Goal: Task Accomplishment & Management: Use online tool/utility

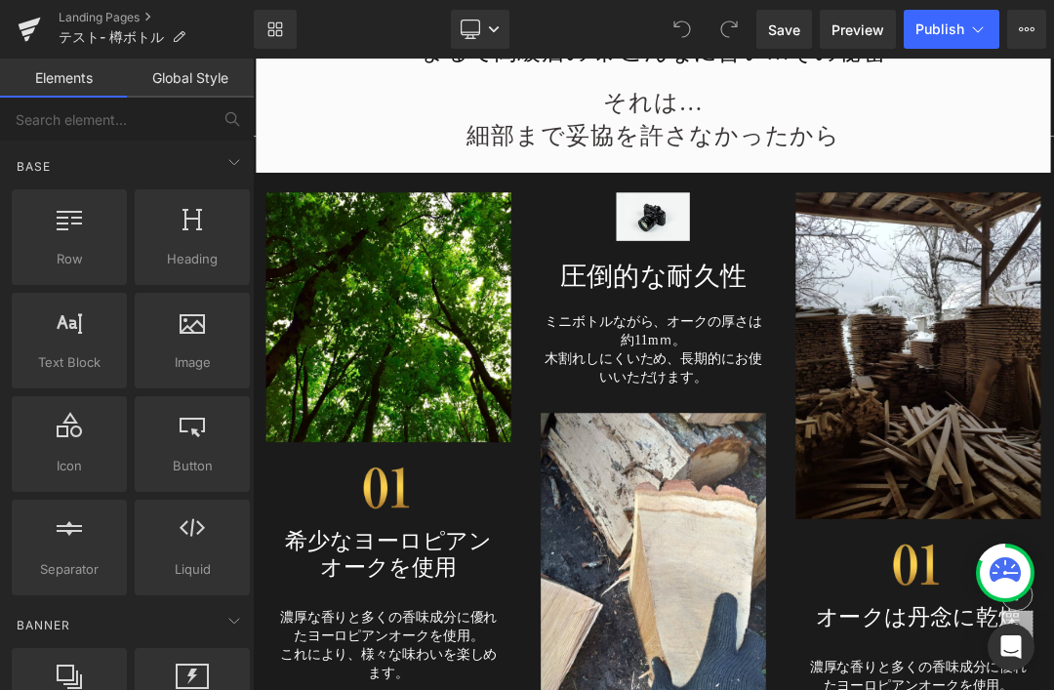
scroll to position [7014, 0]
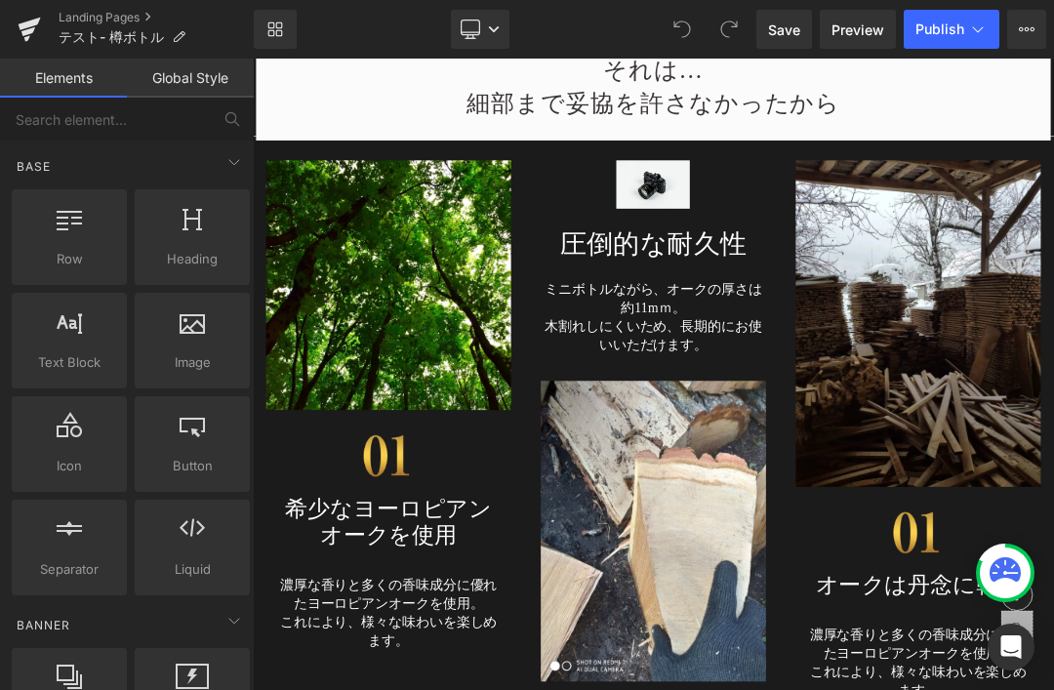
click at [253, 59] on div at bounding box center [253, 59] width 0 height 0
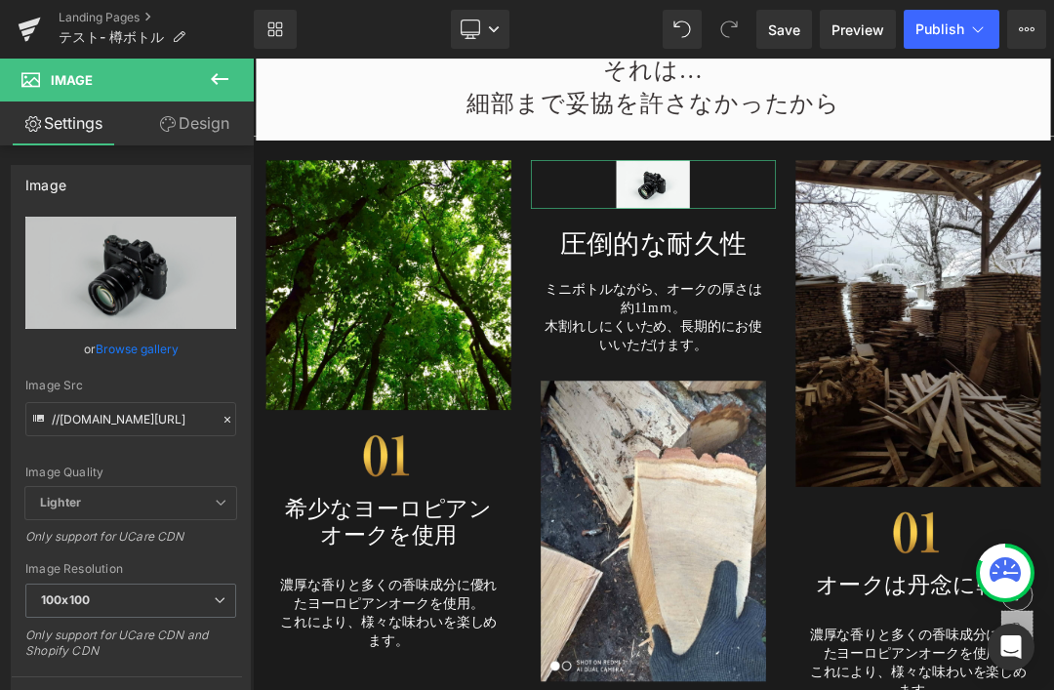
click at [0, 0] on icon "Replace Image" at bounding box center [0, 0] width 0 height 0
type input "C:\fakepath\taruicon02.png"
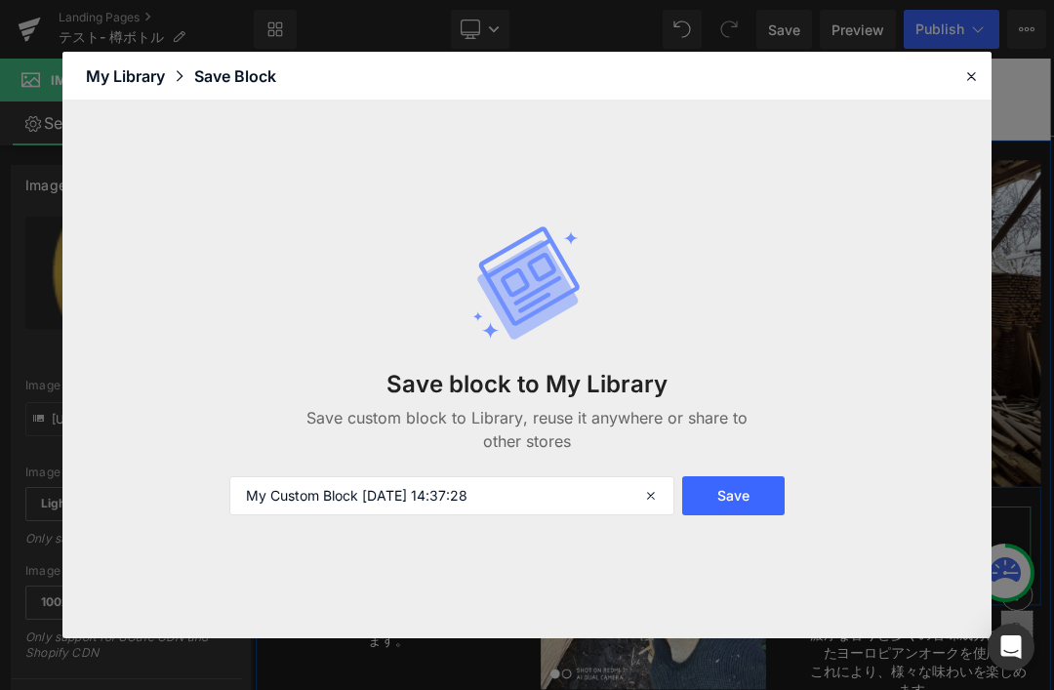
click at [0, 0] on div at bounding box center [0, 0] width 0 height 0
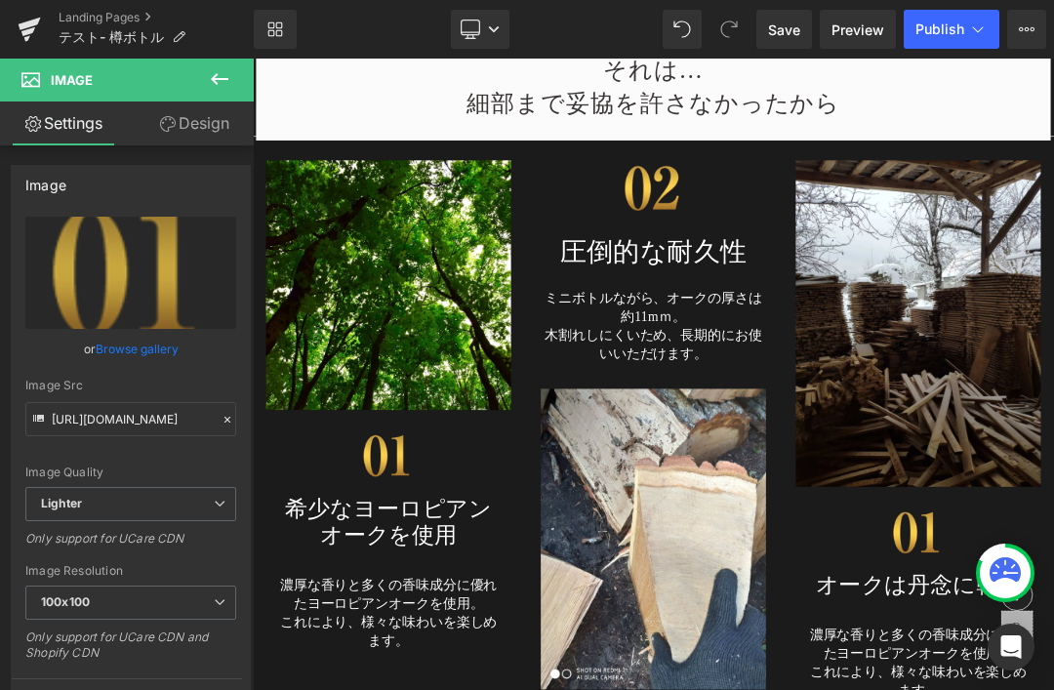
click at [146, 287] on link "Replace Image" at bounding box center [130, 273] width 211 height 112
type input "C:\fakepath\taruicon03.png"
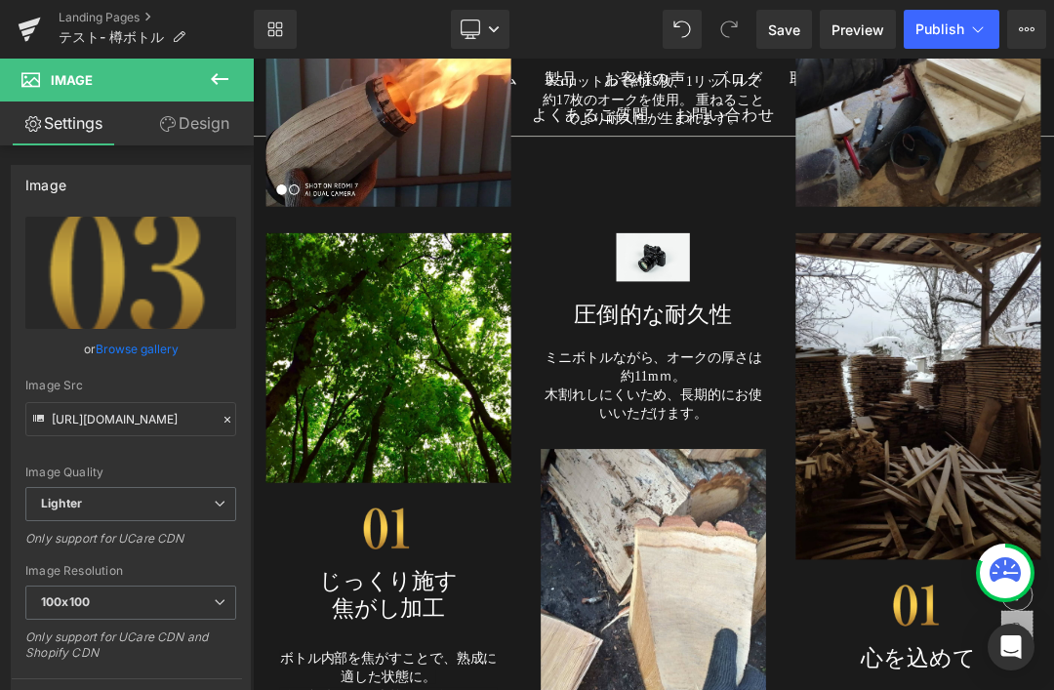
scroll to position [8299, 0]
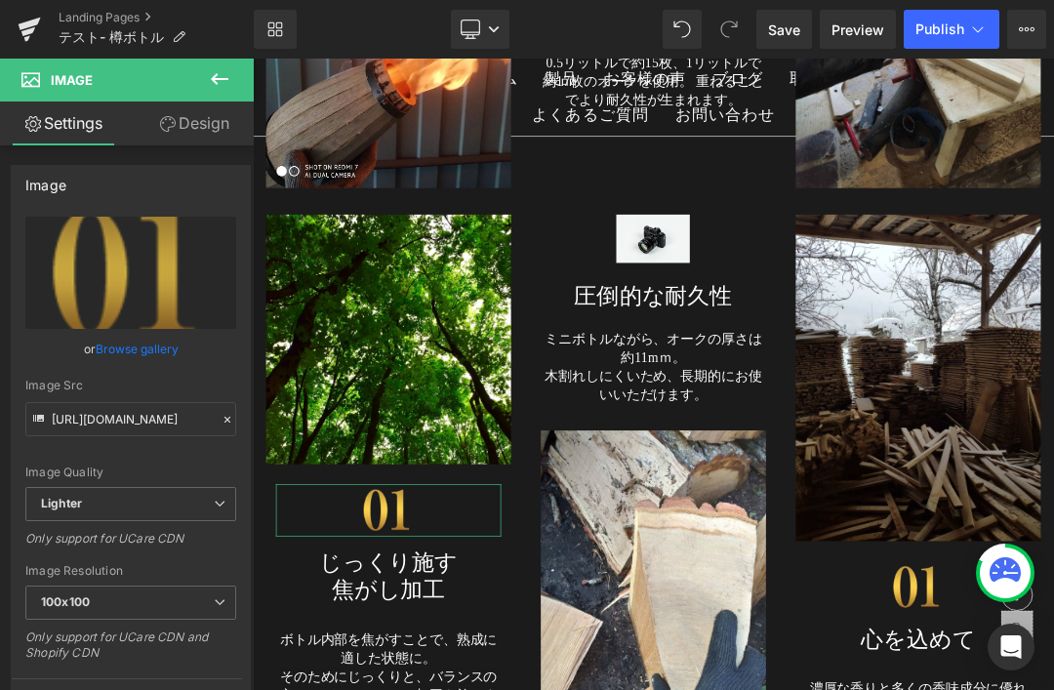
click at [0, 0] on icon "Replace Image" at bounding box center [0, 0] width 0 height 0
type input "C:\fakepath\taruicon04.png"
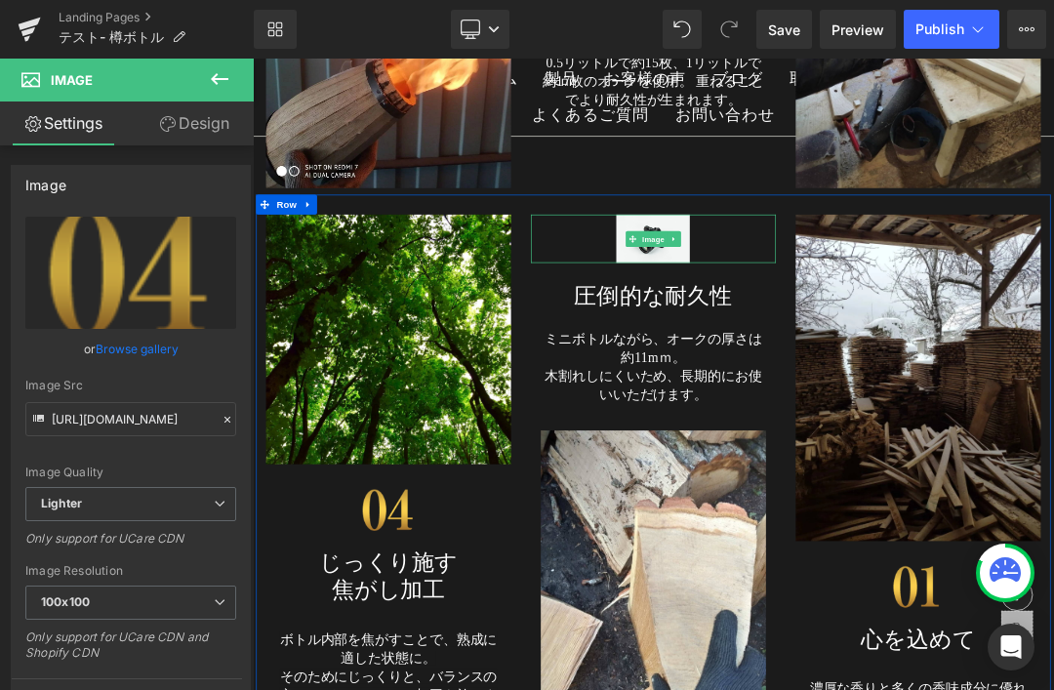
click at [866, 328] on img at bounding box center [842, 324] width 108 height 72
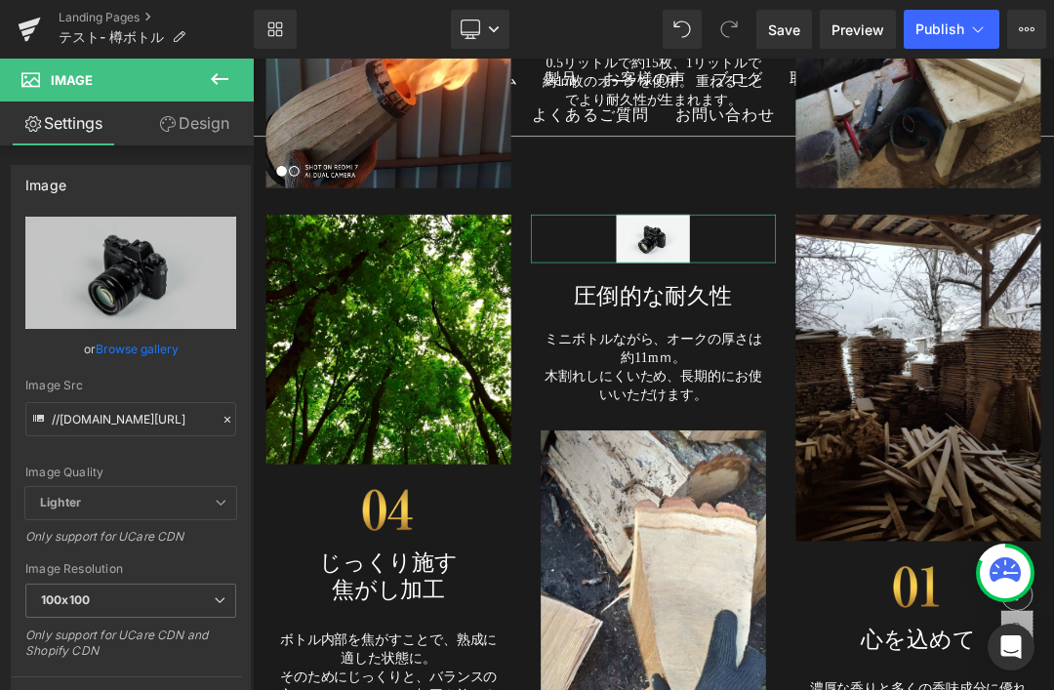
click at [0, 0] on icon "Replace Image" at bounding box center [0, 0] width 0 height 0
type input "C:\fakepath\taruicon05.png"
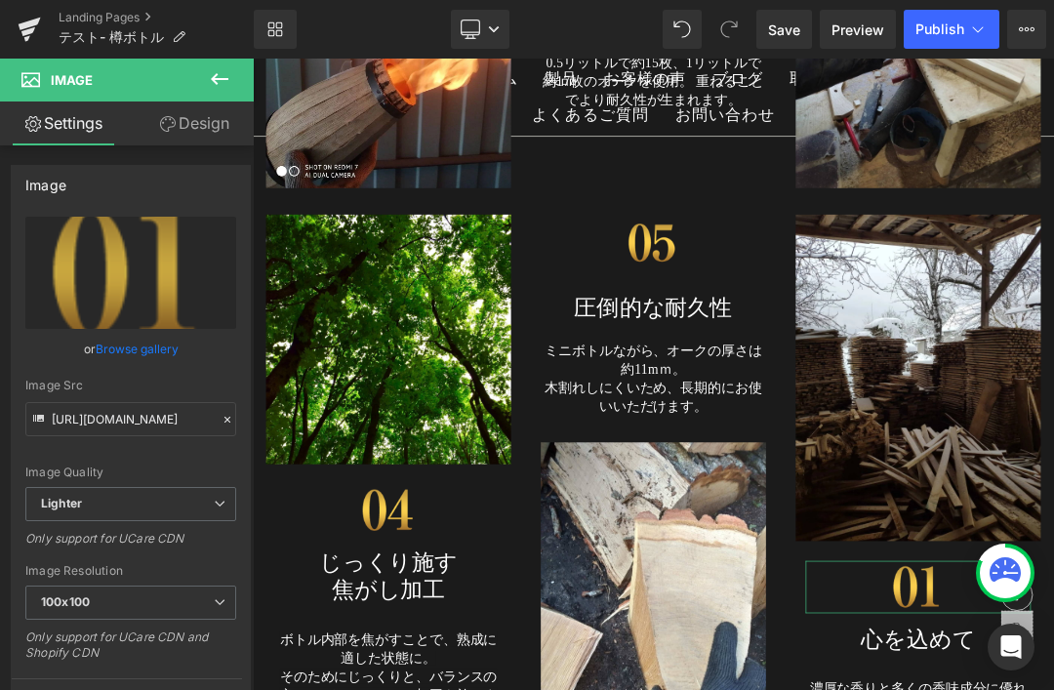
click at [173, 296] on link "Replace Image" at bounding box center [130, 273] width 211 height 112
type input "C:\fakepath\taruicon06.png"
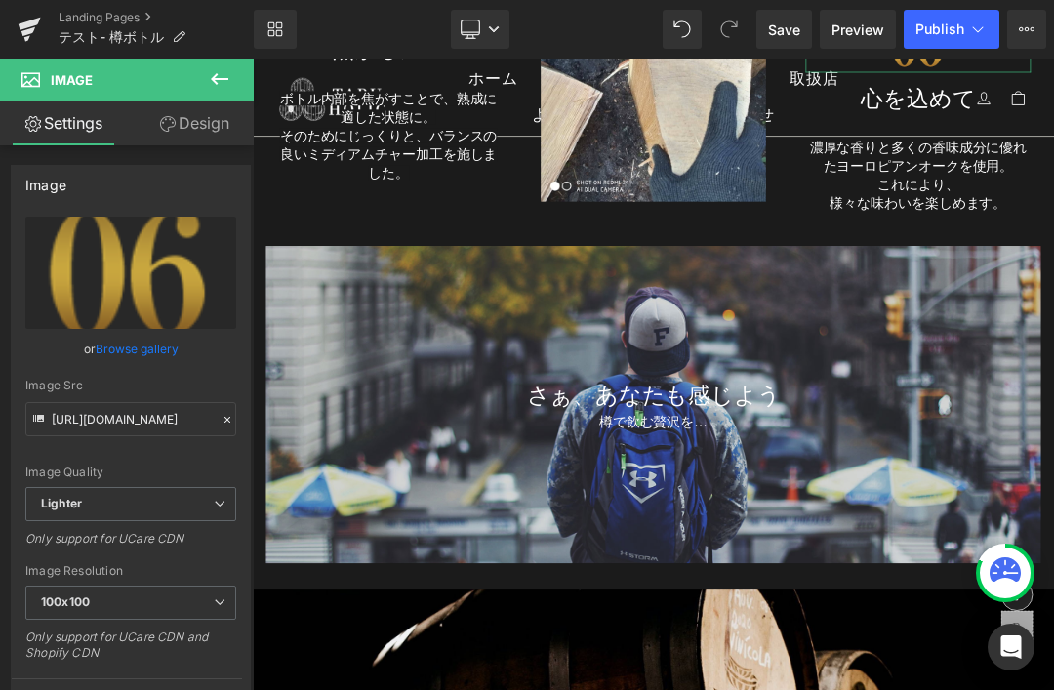
scroll to position [9098, 0]
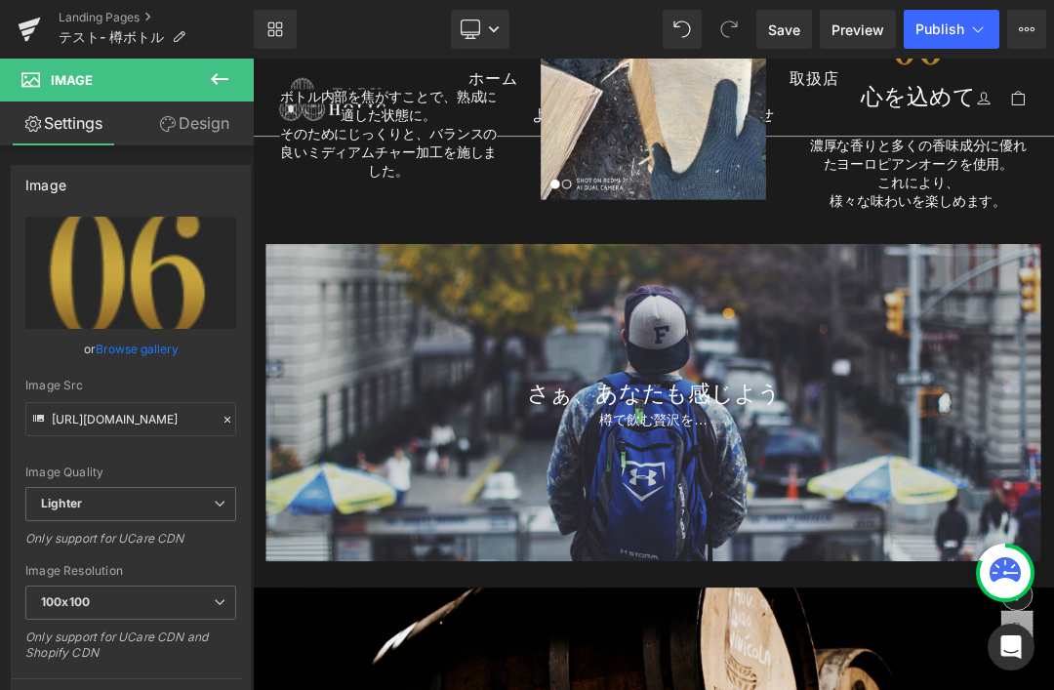
click at [1053, 456] on div at bounding box center [843, 565] width 1142 height 467
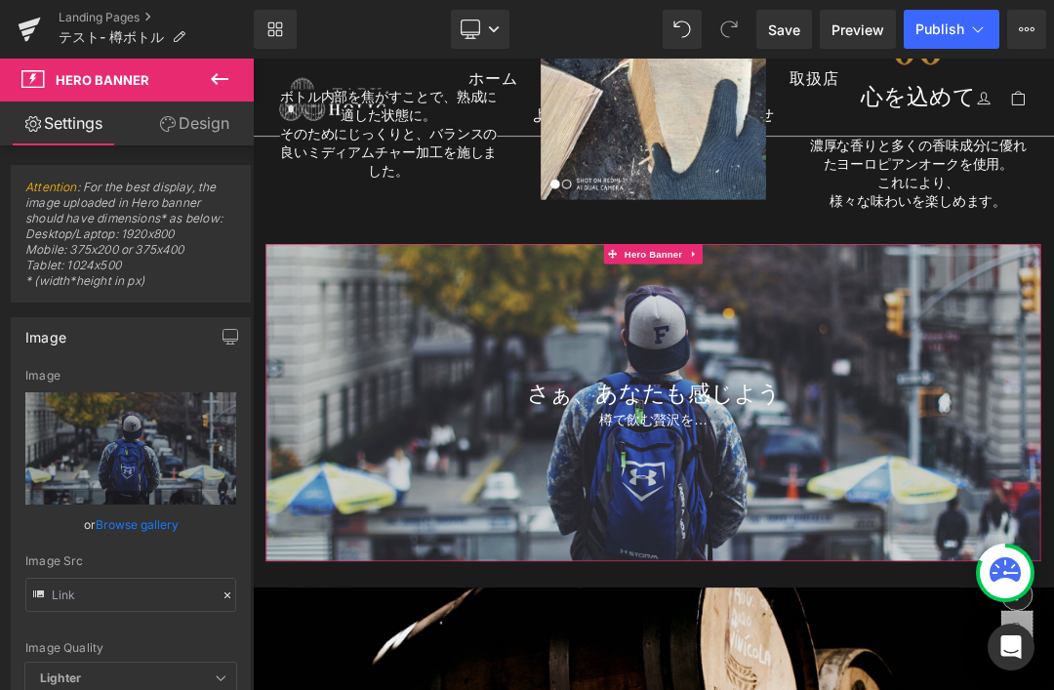
click at [0, 0] on icon "Replace Image" at bounding box center [0, 0] width 0 height 0
type input "C:\fakepath\[PERSON_NAME]-NUD6cWNdBv8-unsplash.jpg"
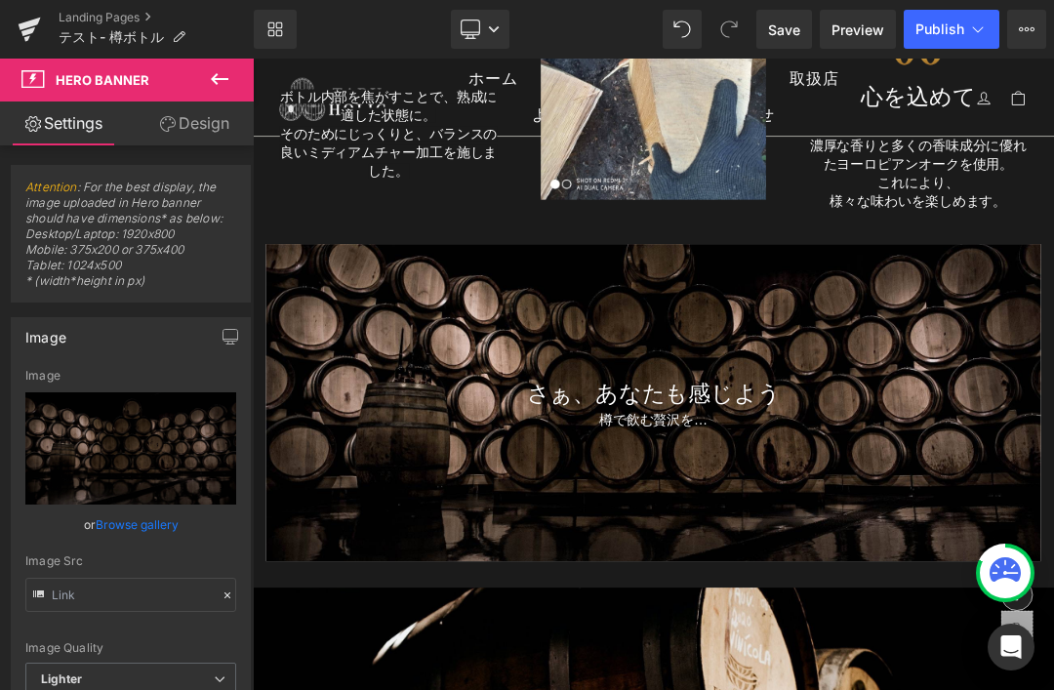
click at [161, 463] on link "Replace Image" at bounding box center [130, 448] width 211 height 112
type input "C:\fakepath\taru22.jpg"
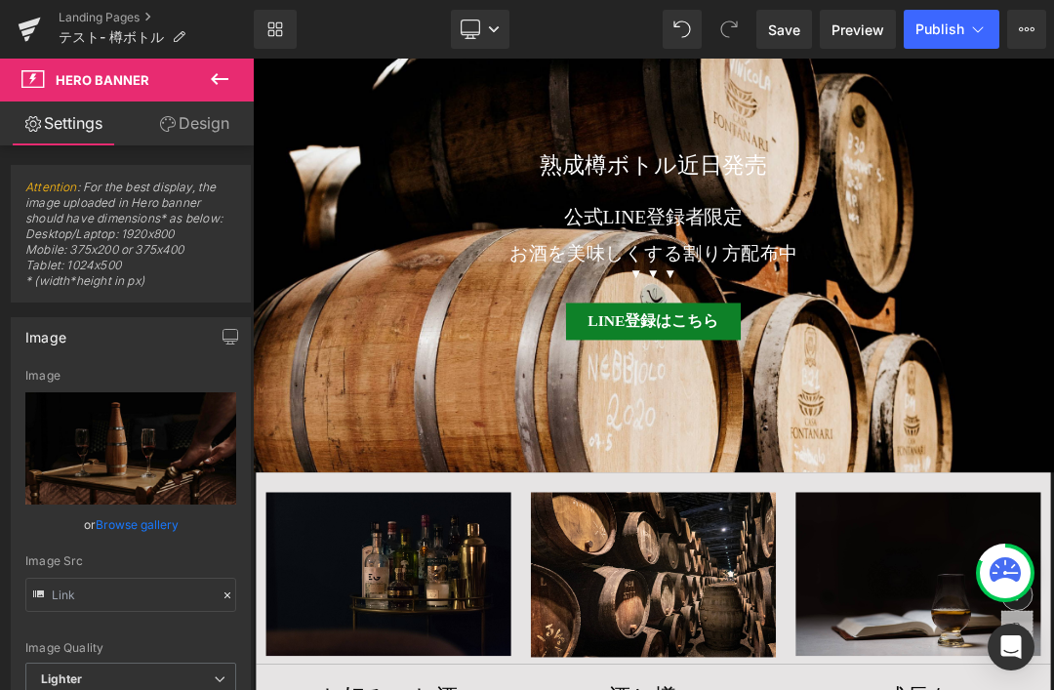
scroll to position [9935, 0]
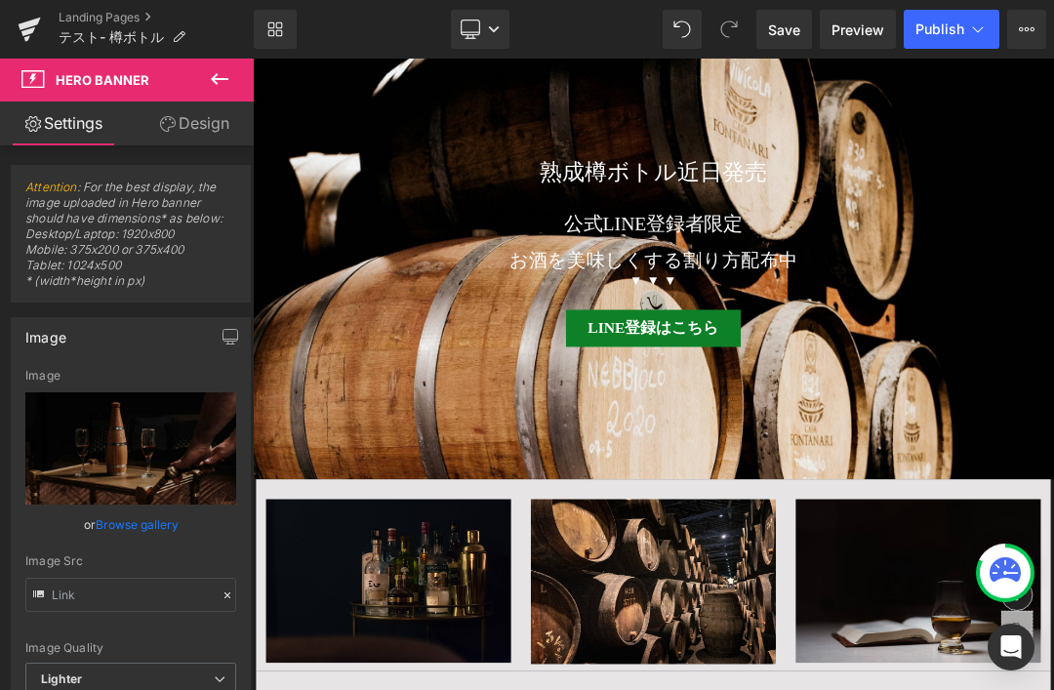
click at [1053, 596] on div at bounding box center [843, 340] width 1181 height 677
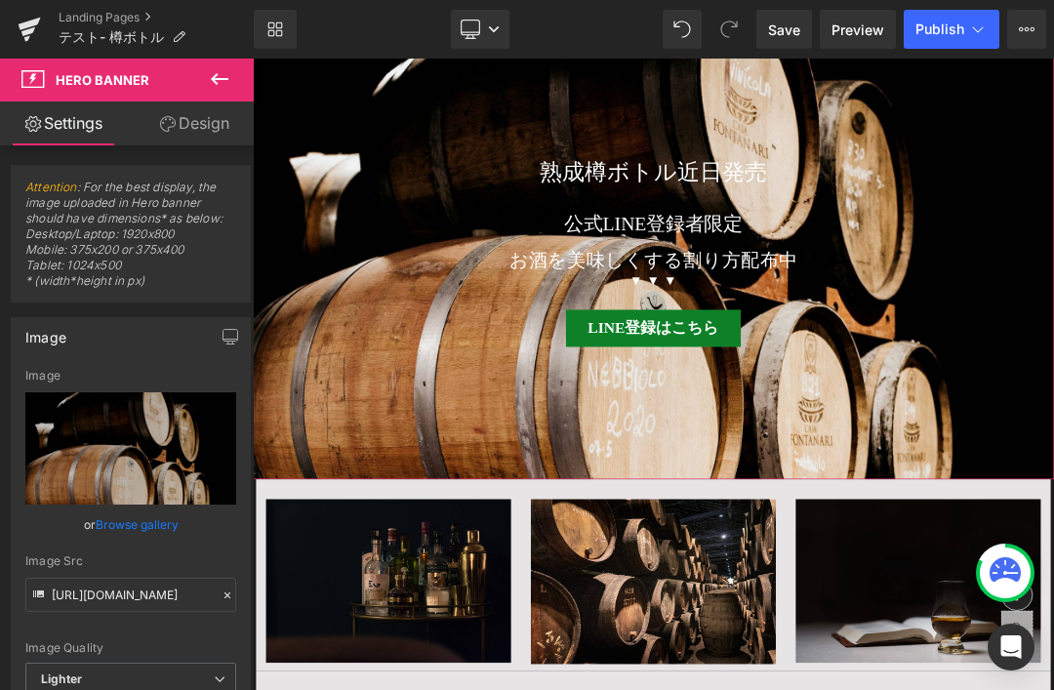
click at [0, 0] on icon "Replace Image" at bounding box center [0, 0] width 0 height 0
type input "C:\fakepath\[PERSON_NAME]Y14s2hZKMQQ-unsplash.jpg"
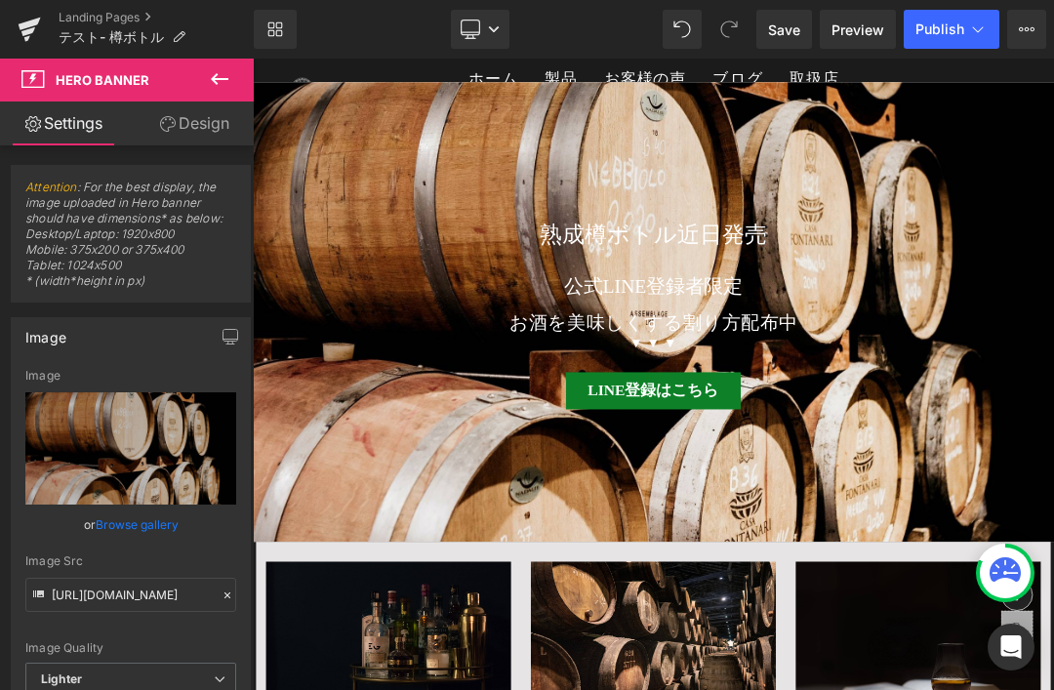
scroll to position [9842, 0]
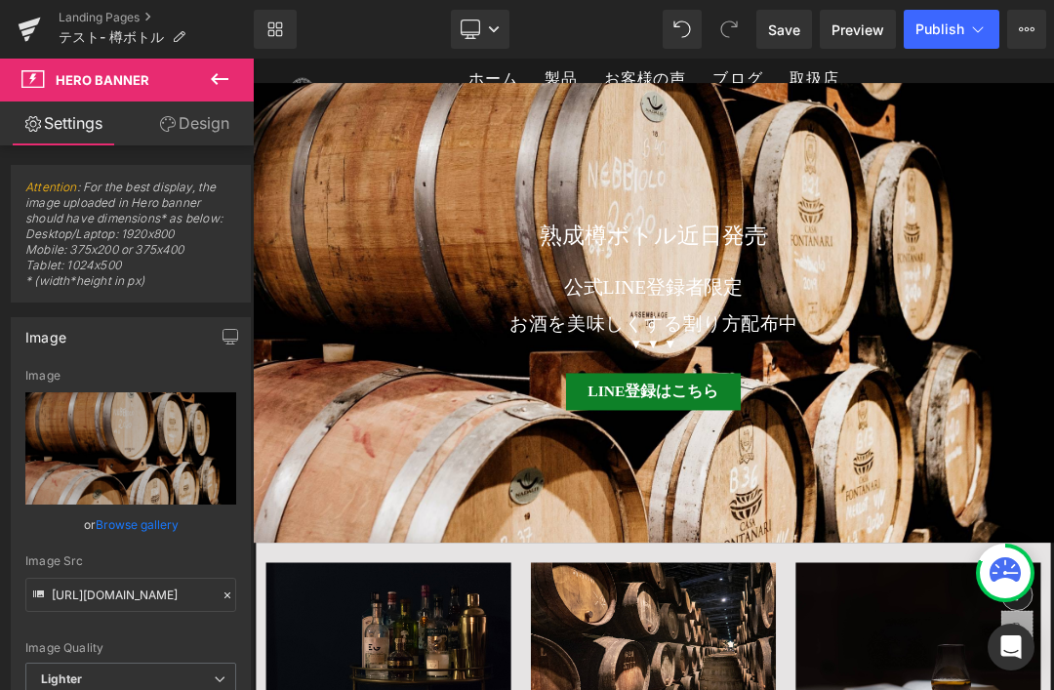
click at [253, 59] on div "200px" at bounding box center [253, 59] width 0 height 0
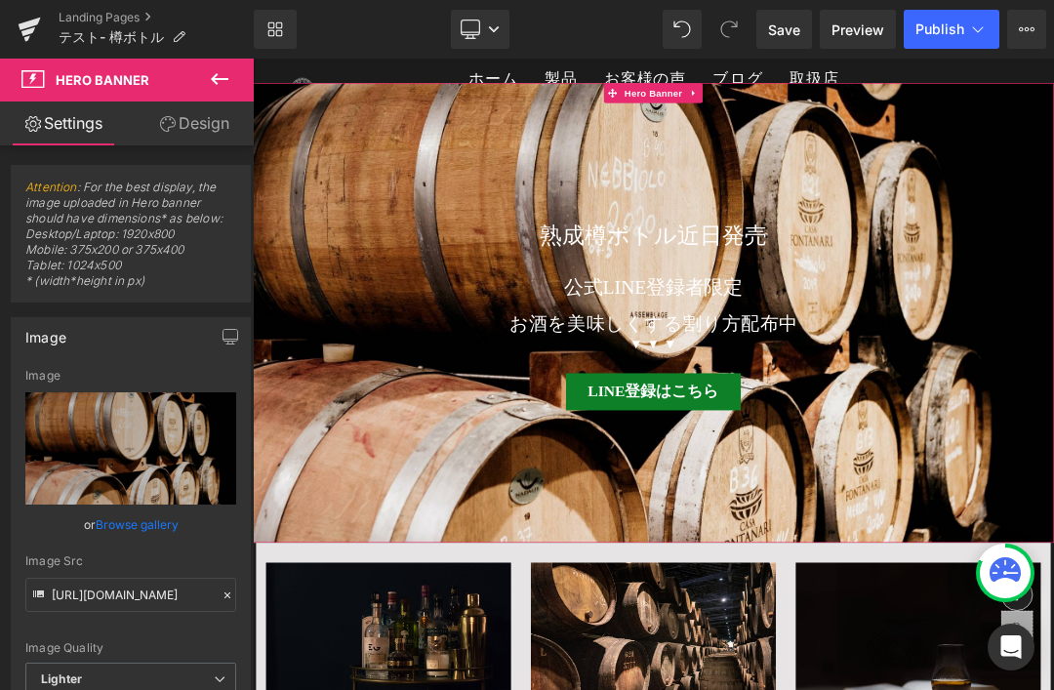
click at [0, 0] on icon "Replace Image" at bounding box center [0, 0] width 0 height 0
type input "C:\fakepath\[PERSON_NAME]-NUD6cWNdBv8-unsplash.jpg"
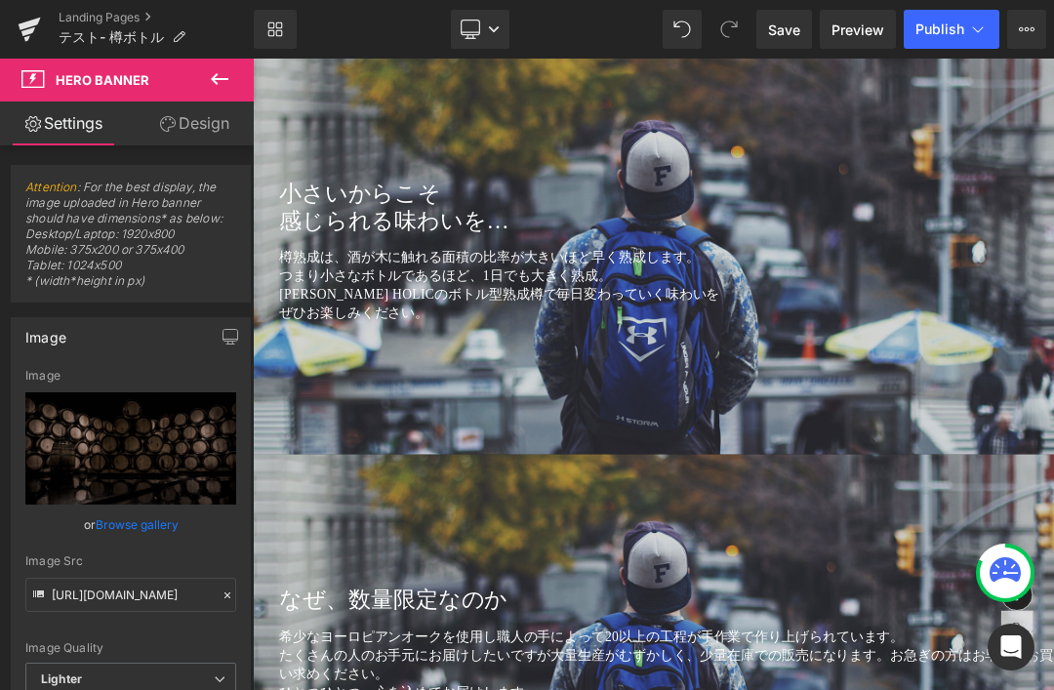
scroll to position [11117, 0]
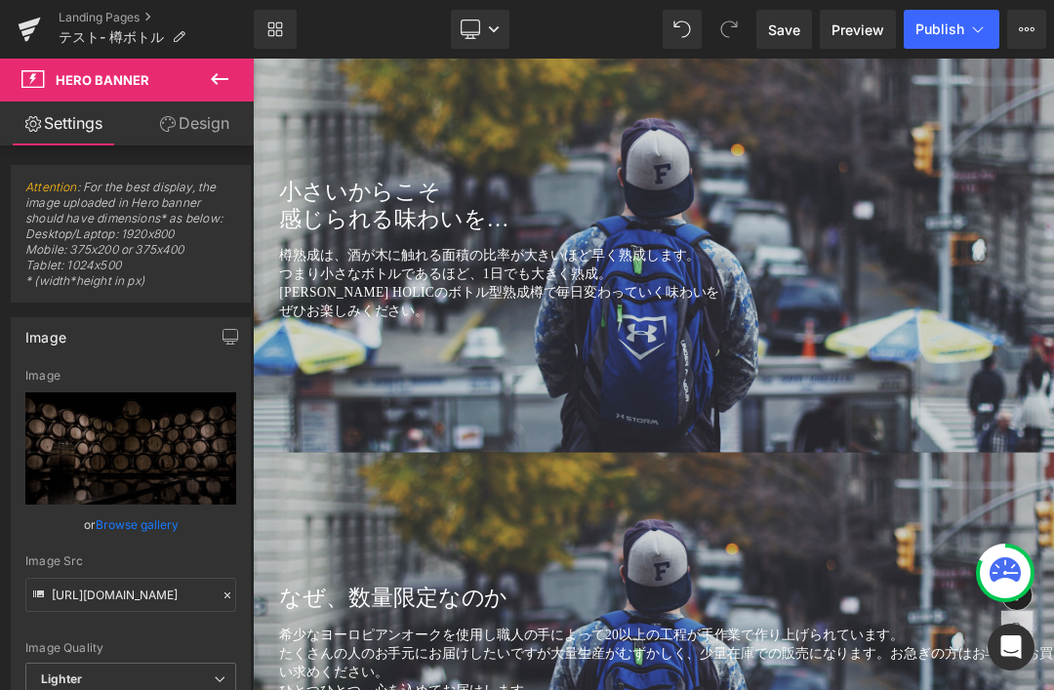
click at [1053, 417] on p "ぜひお楽しみください。" at bounding box center [863, 430] width 1142 height 27
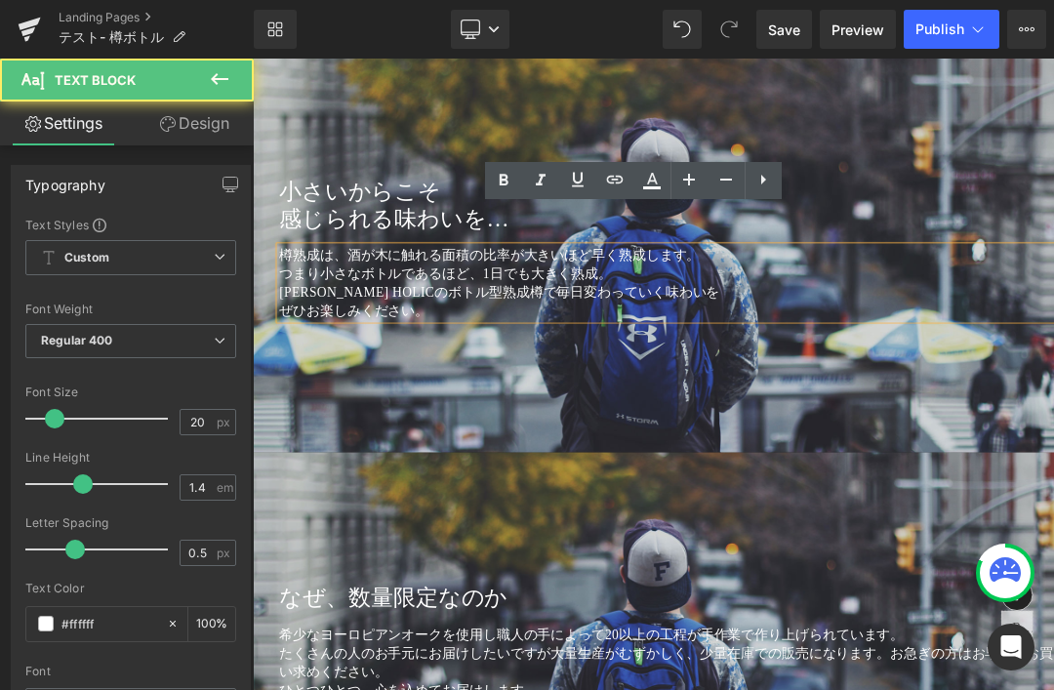
click at [1009, 520] on div at bounding box center [843, 340] width 1181 height 599
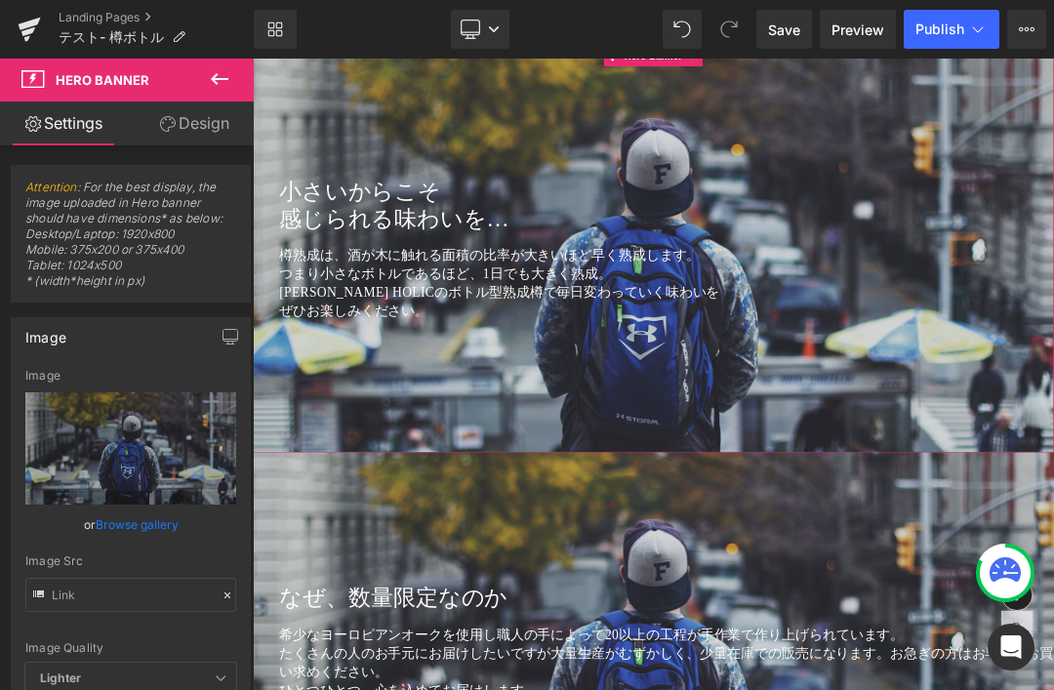
click at [0, 0] on icon "Replace Image" at bounding box center [0, 0] width 0 height 0
type input "C:\fakepath\taru_13.jpg"
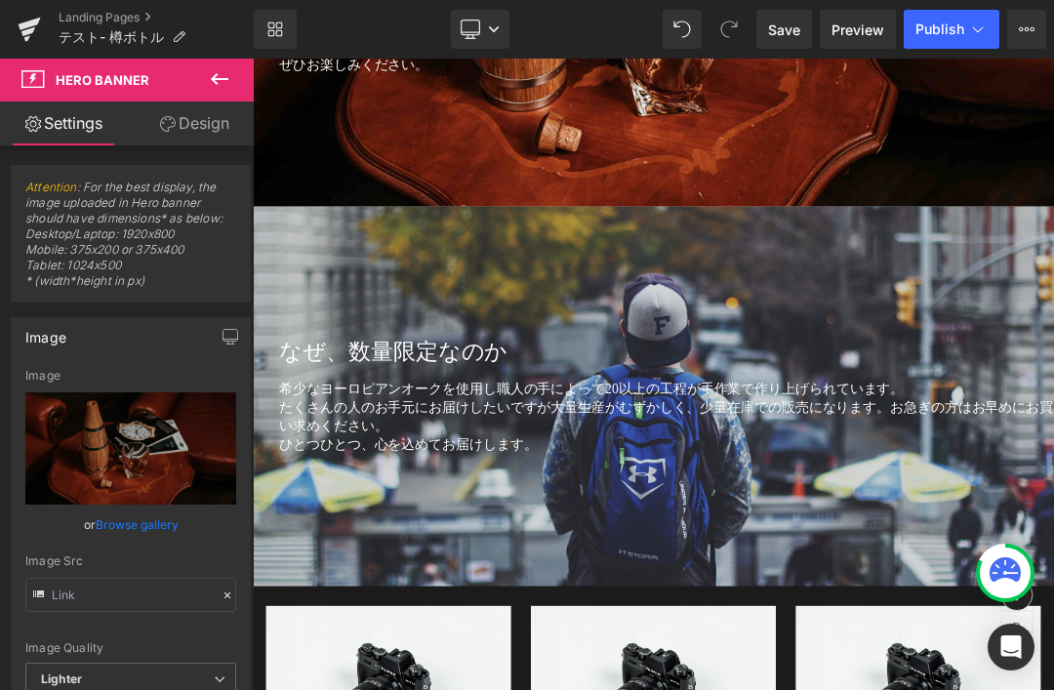
scroll to position [11478, 0]
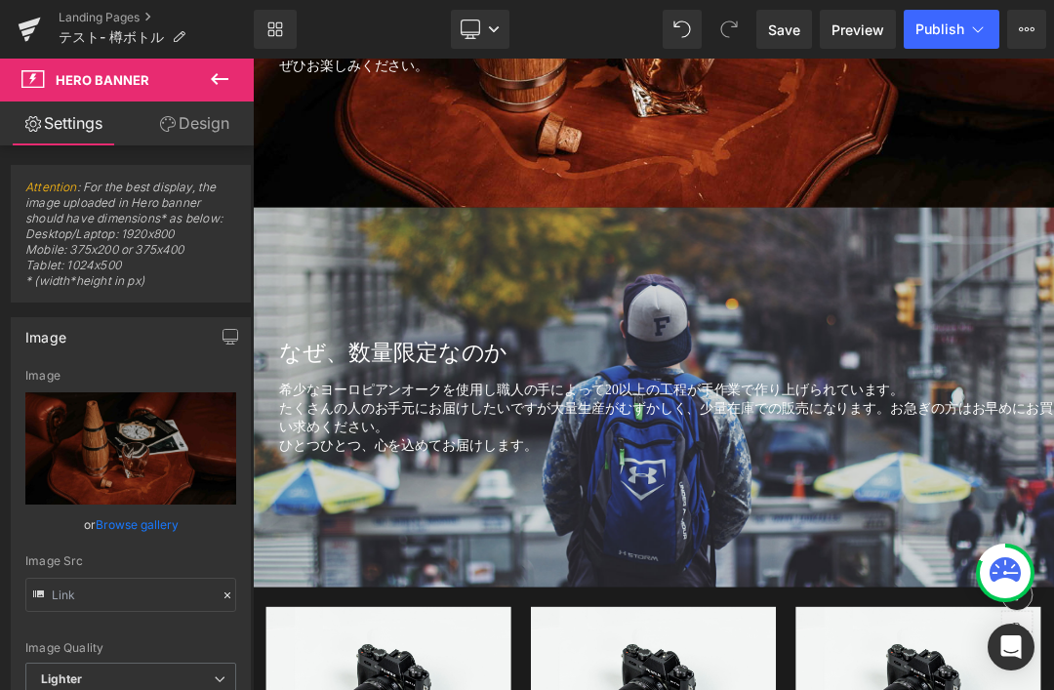
click at [1053, 385] on div at bounding box center [843, 557] width 1181 height 559
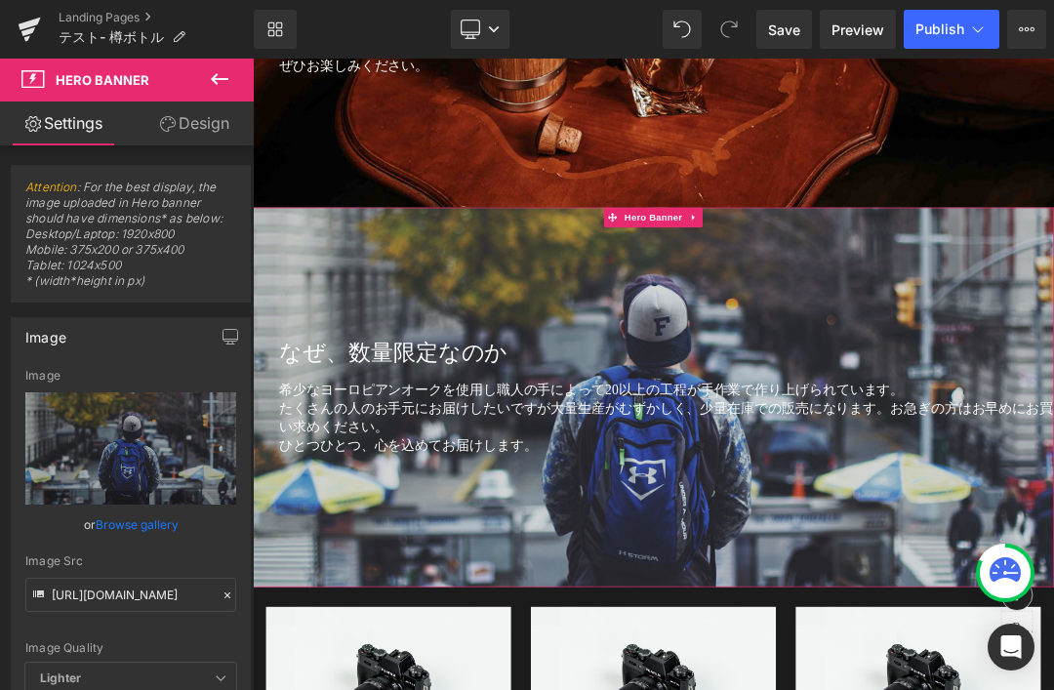
click at [0, 0] on icon "Replace Image" at bounding box center [0, 0] width 0 height 0
type input "C:\fakepath\taru_12.jpg"
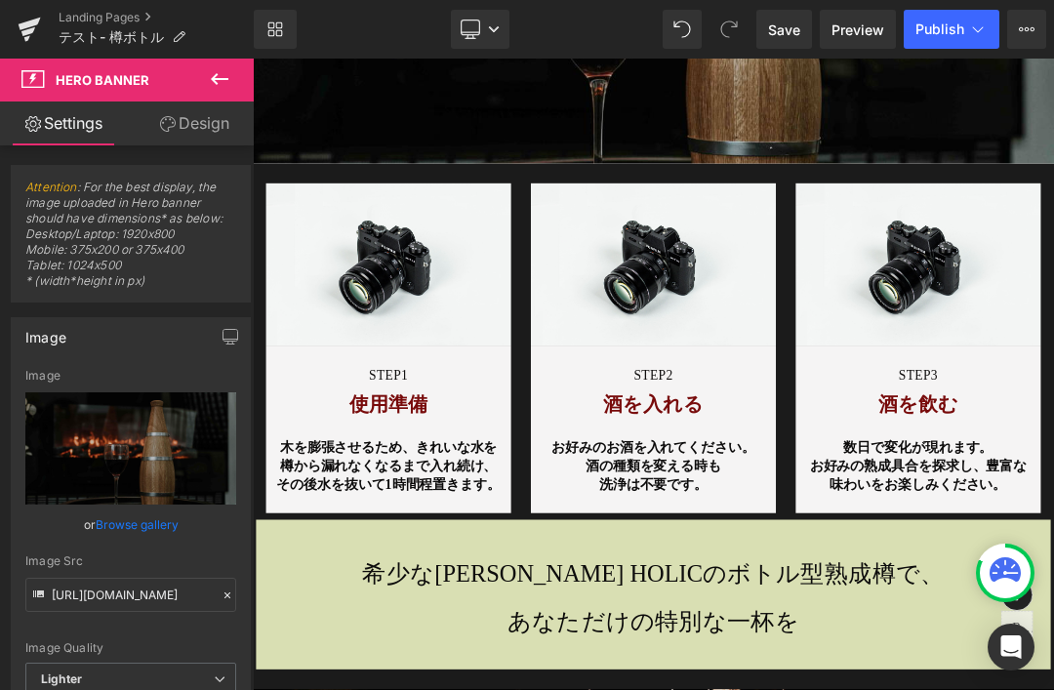
scroll to position [12099, 0]
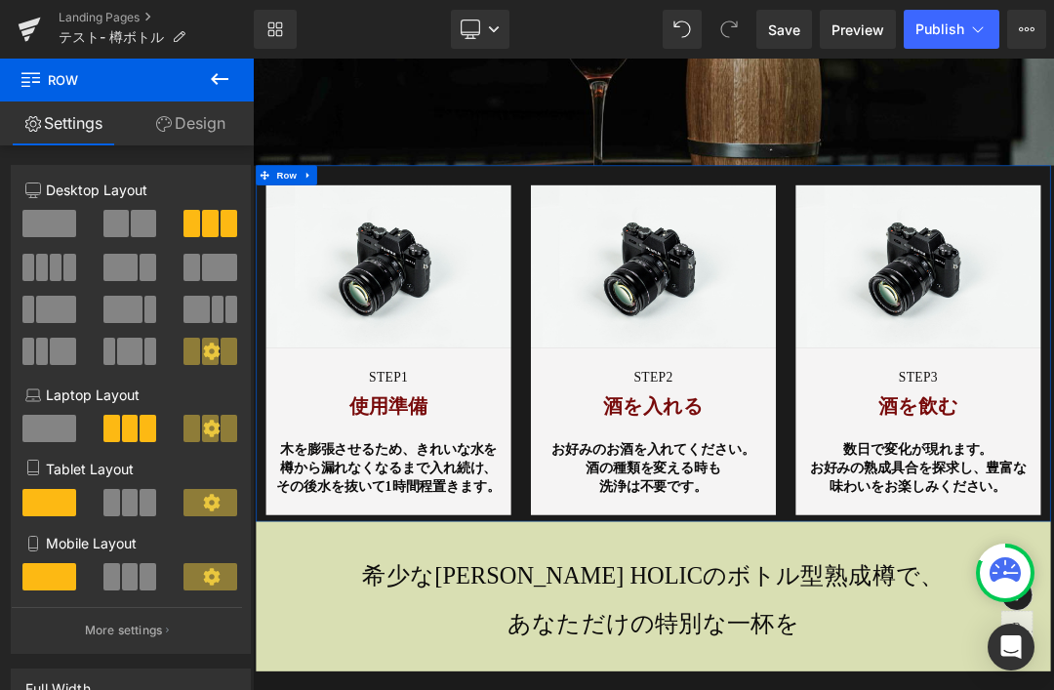
click at [308, 217] on span "Row" at bounding box center [302, 231] width 39 height 29
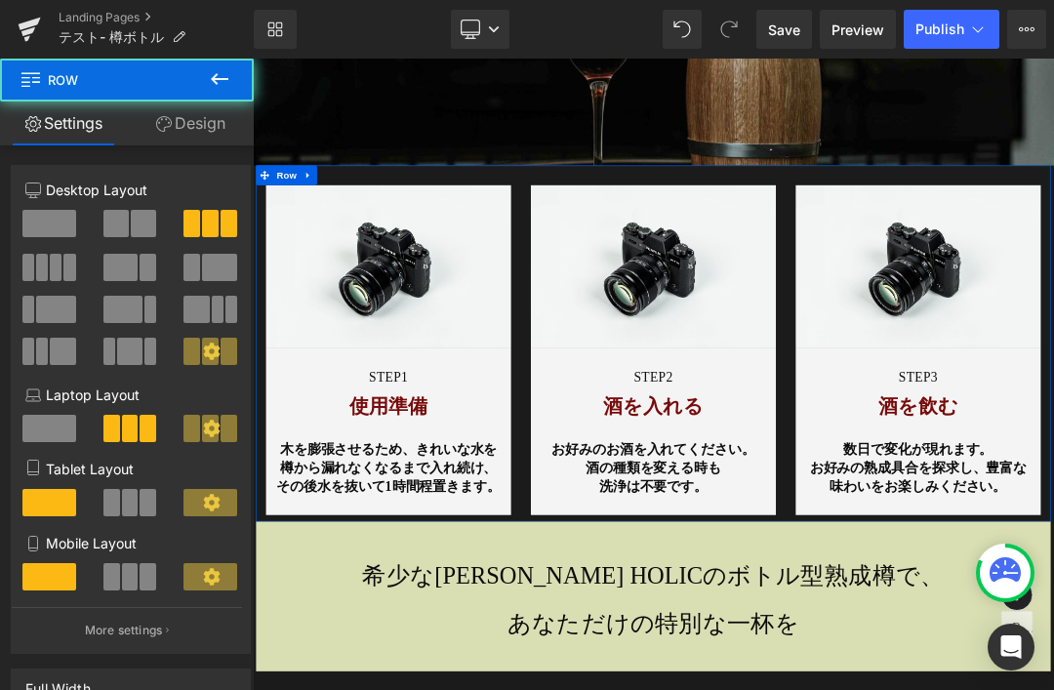
click at [209, 140] on link "Design" at bounding box center [190, 123] width 127 height 44
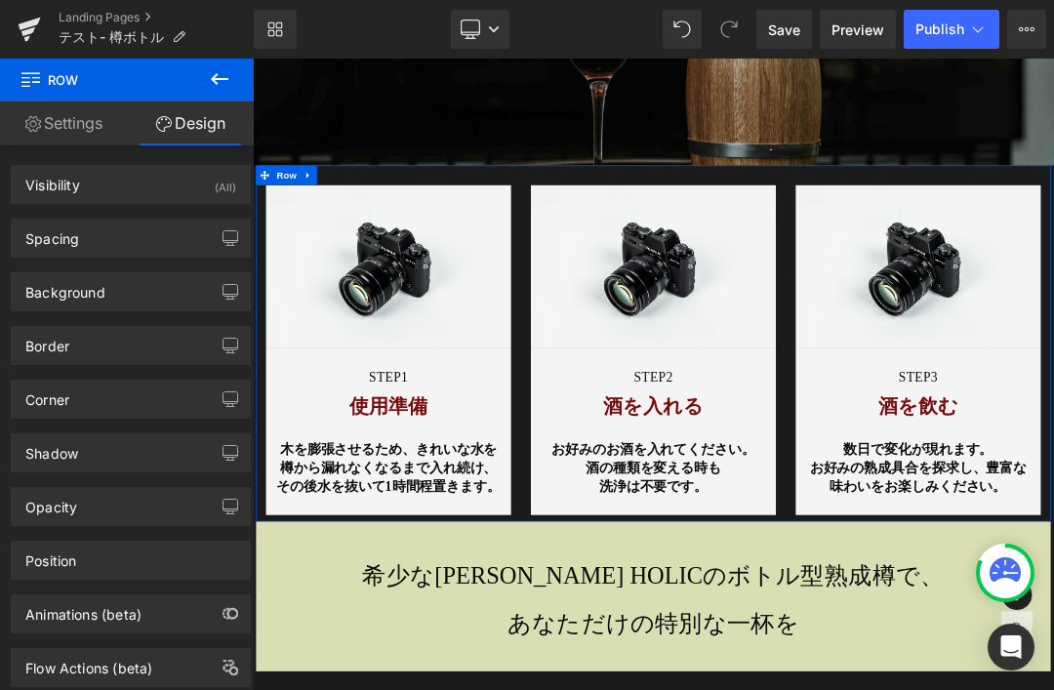
click at [172, 290] on div "Background" at bounding box center [131, 291] width 238 height 37
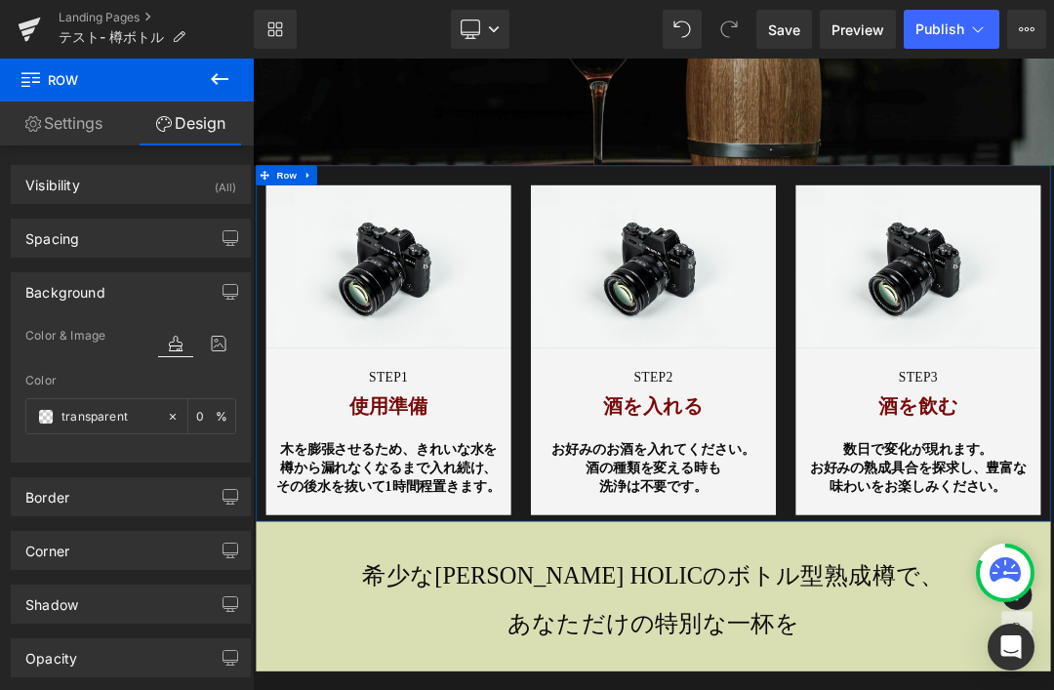
click at [221, 342] on icon at bounding box center [218, 343] width 35 height 25
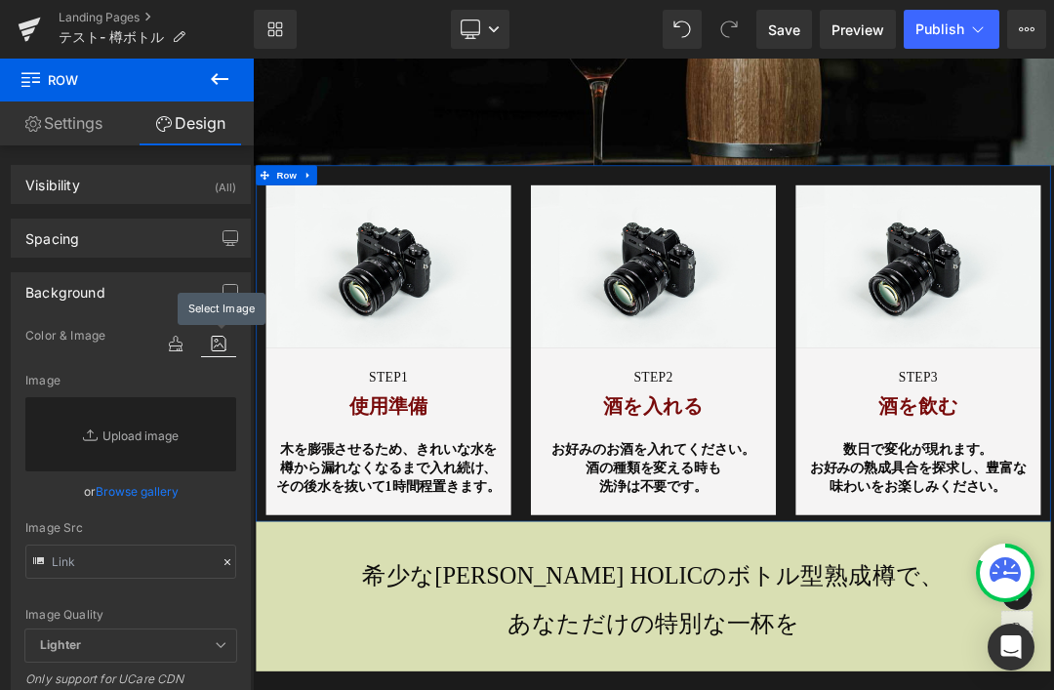
click at [157, 446] on link "Replace Image" at bounding box center [130, 434] width 211 height 74
type input "C:\fakepath\[PERSON_NAME]-1.png"
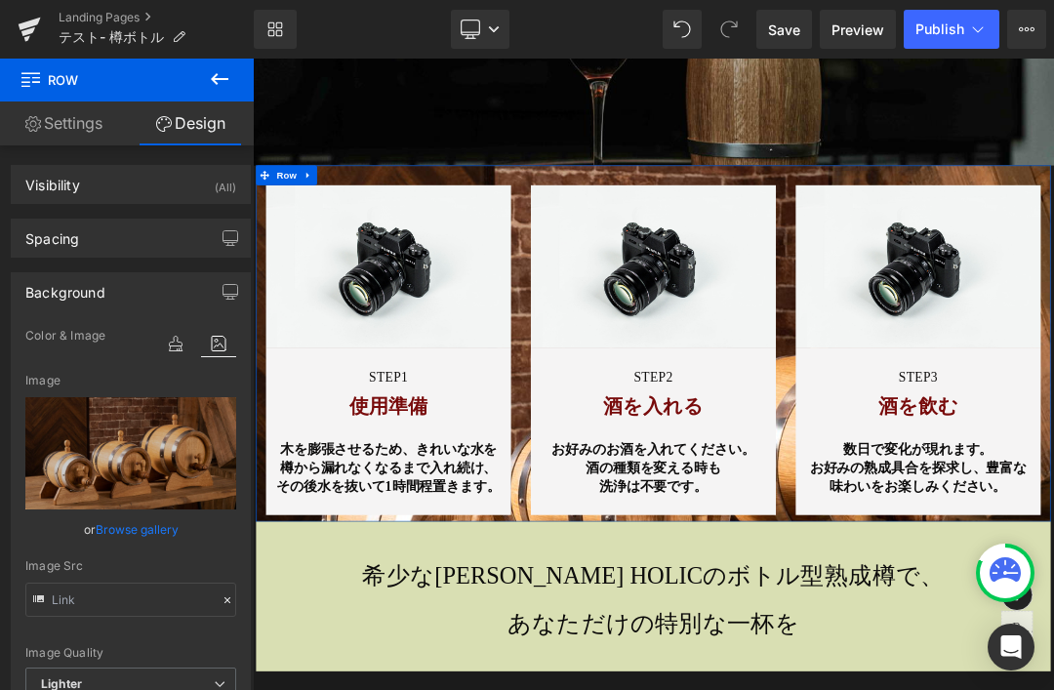
click at [233, 68] on button at bounding box center [219, 80] width 68 height 43
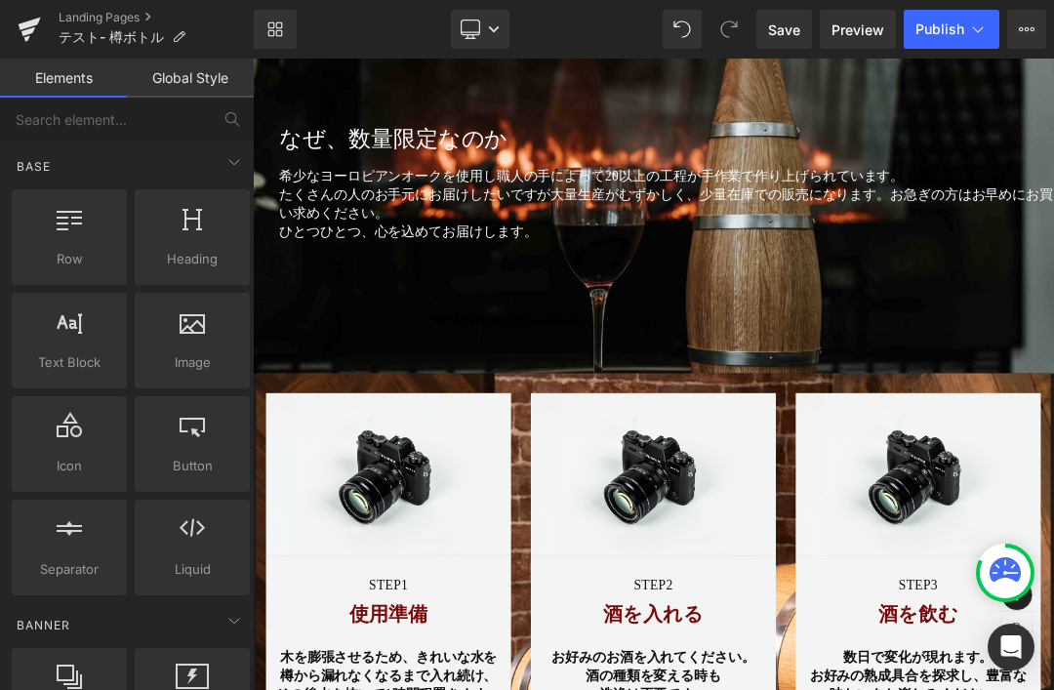
scroll to position [11806, 0]
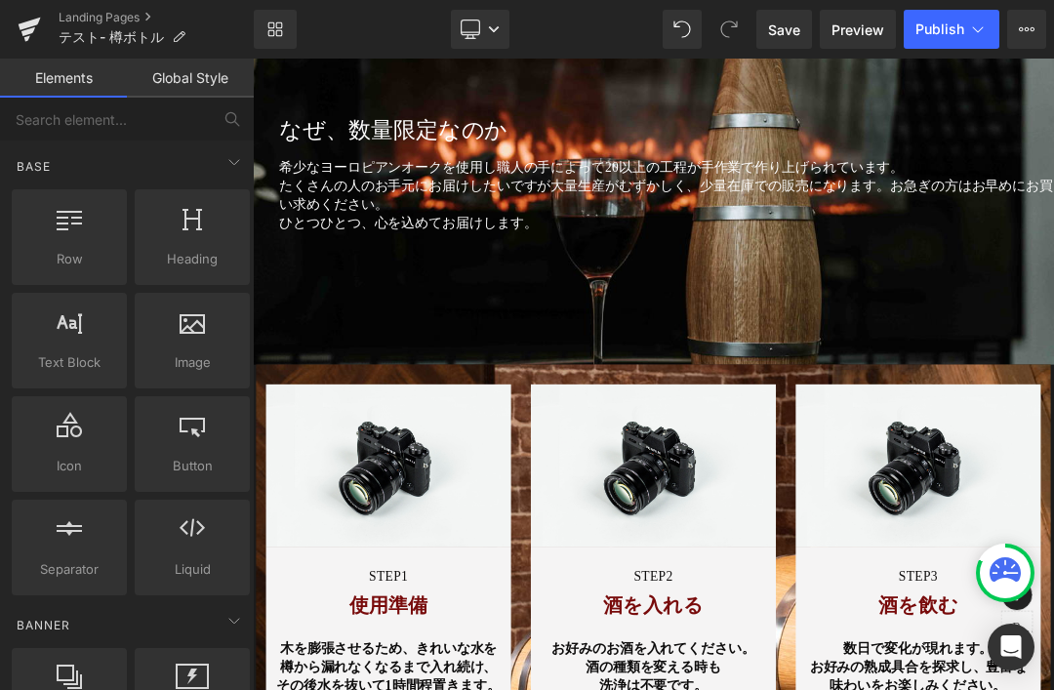
click at [443, 647] on span "Image" at bounding box center [452, 658] width 41 height 23
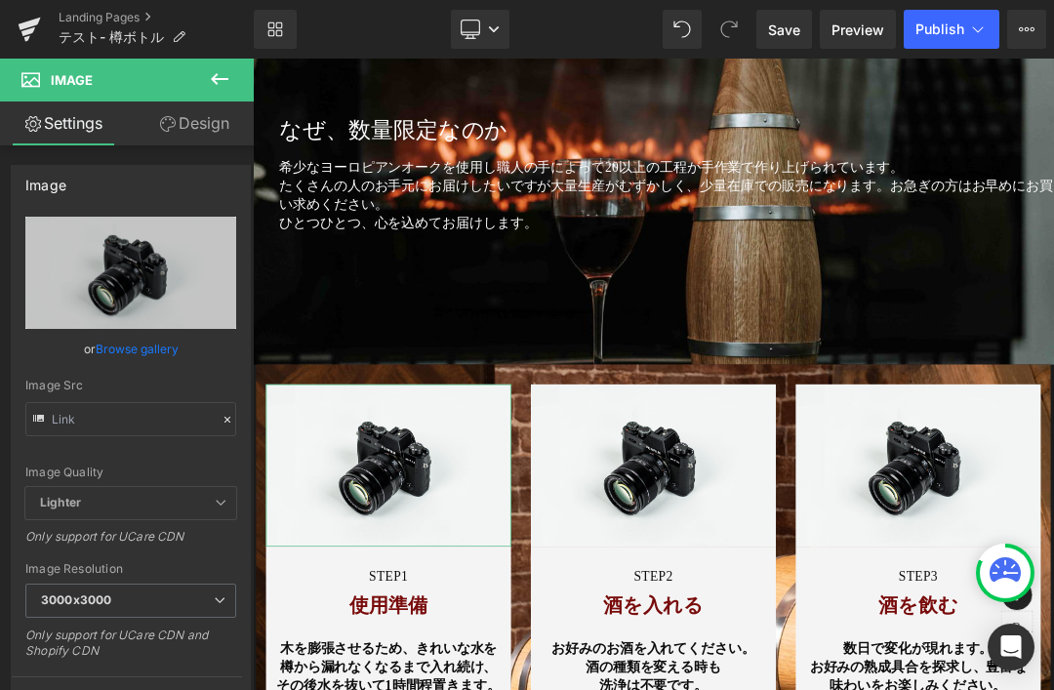
click at [0, 0] on icon "Replace Image" at bounding box center [0, 0] width 0 height 0
type input "C:\fakepath\taru_10.jpg"
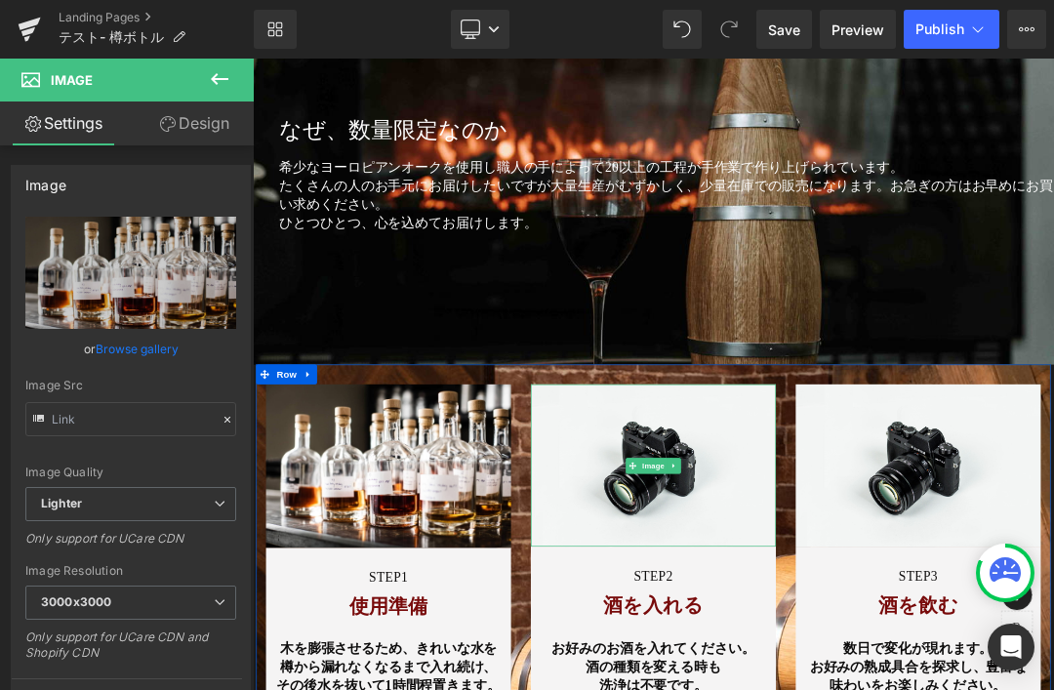
click at [905, 560] on img at bounding box center [843, 658] width 361 height 239
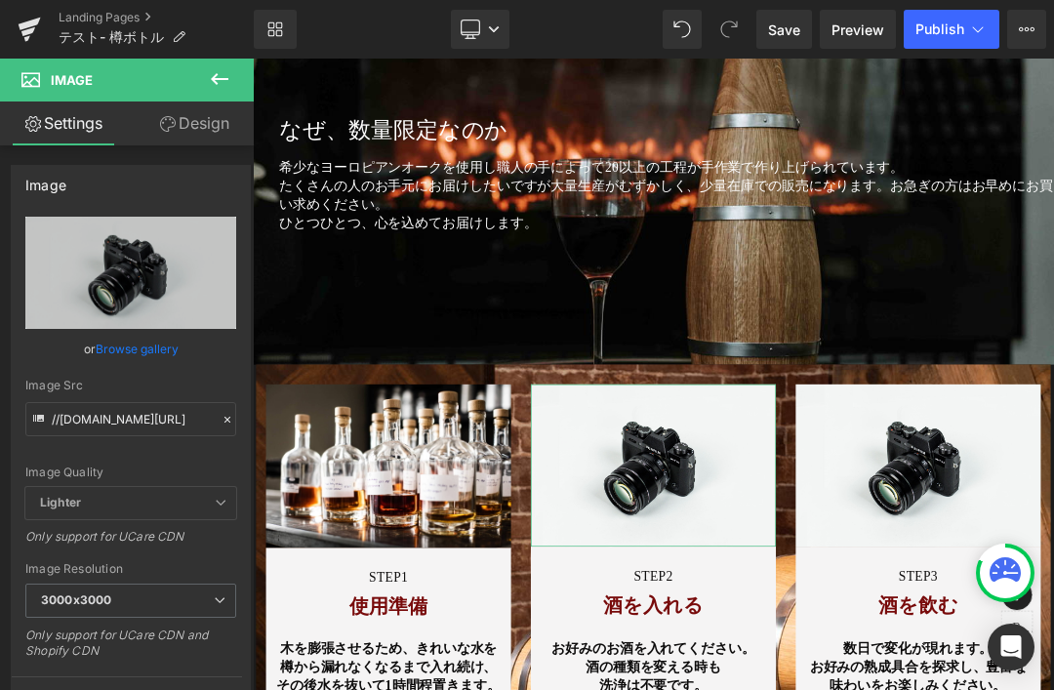
click at [0, 0] on icon "Replace Image" at bounding box center [0, 0] width 0 height 0
type input "C:\fakepath\taru_11.jpg"
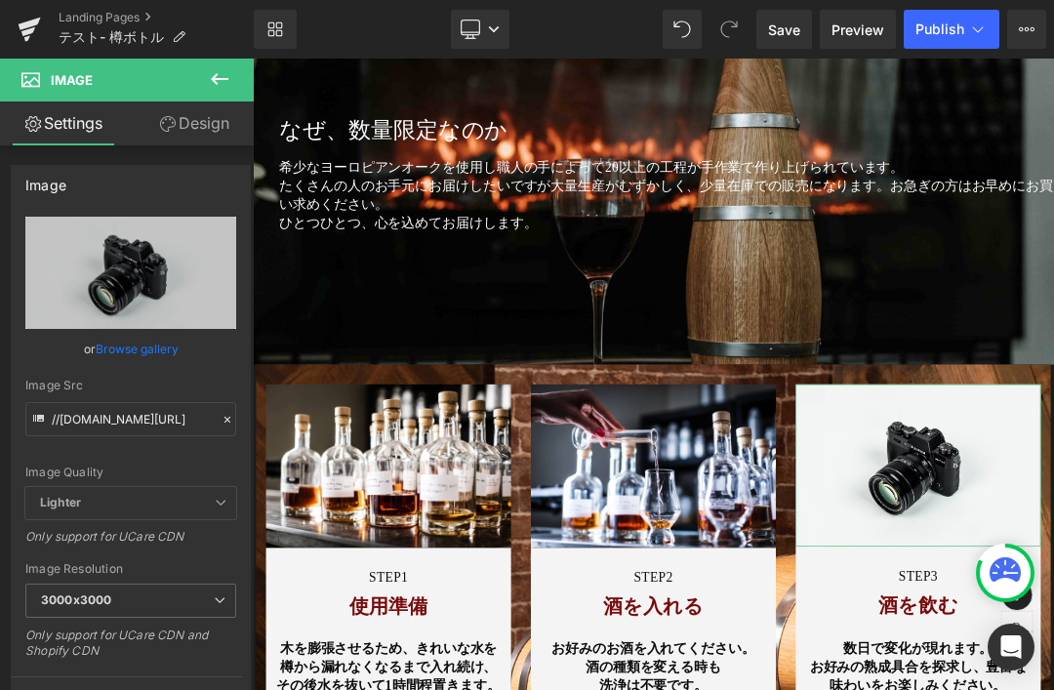
click at [0, 0] on icon "Replace Image" at bounding box center [0, 0] width 0 height 0
type input "C:\fakepath\robin-canfield-C8qNdlqlS6k-unsplash.jpg"
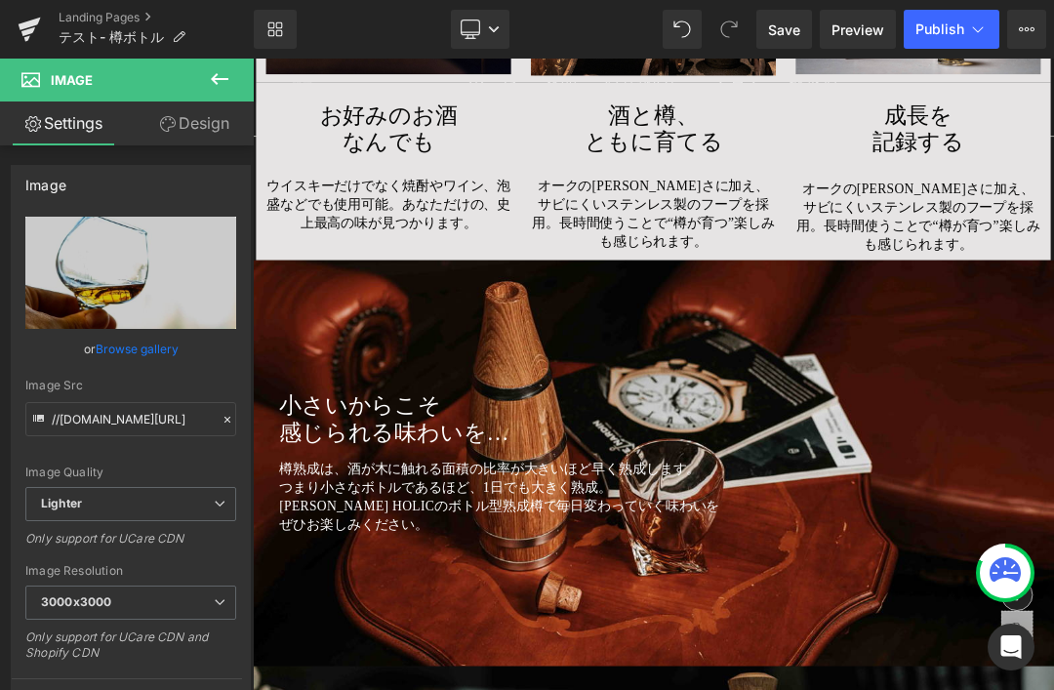
scroll to position [10822, 0]
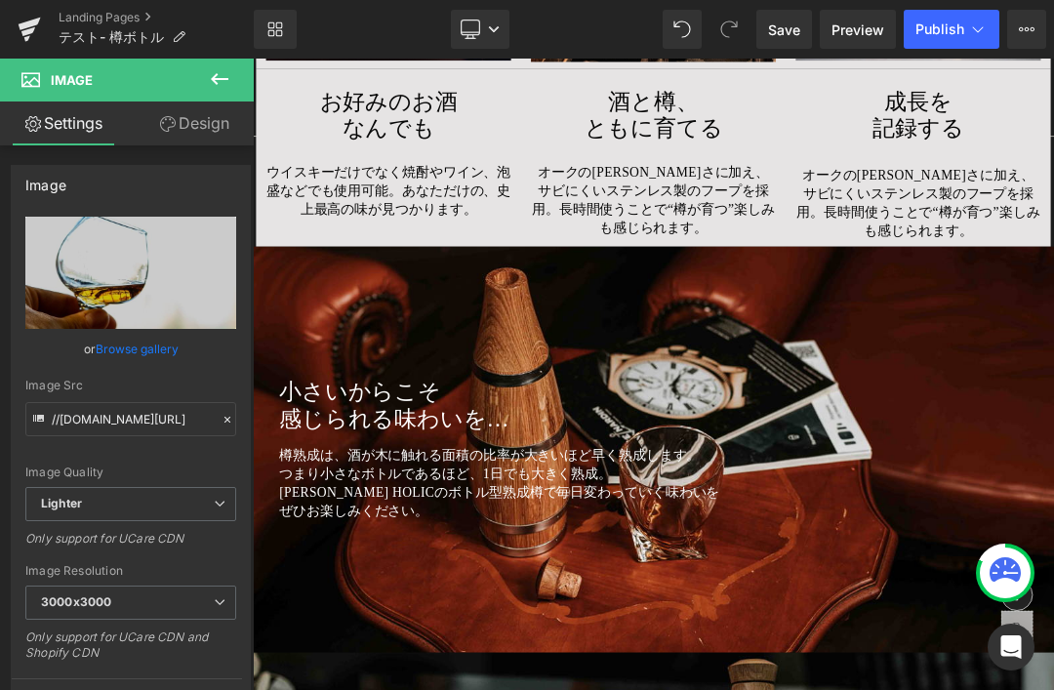
click at [795, 39] on span "Save" at bounding box center [784, 30] width 32 height 20
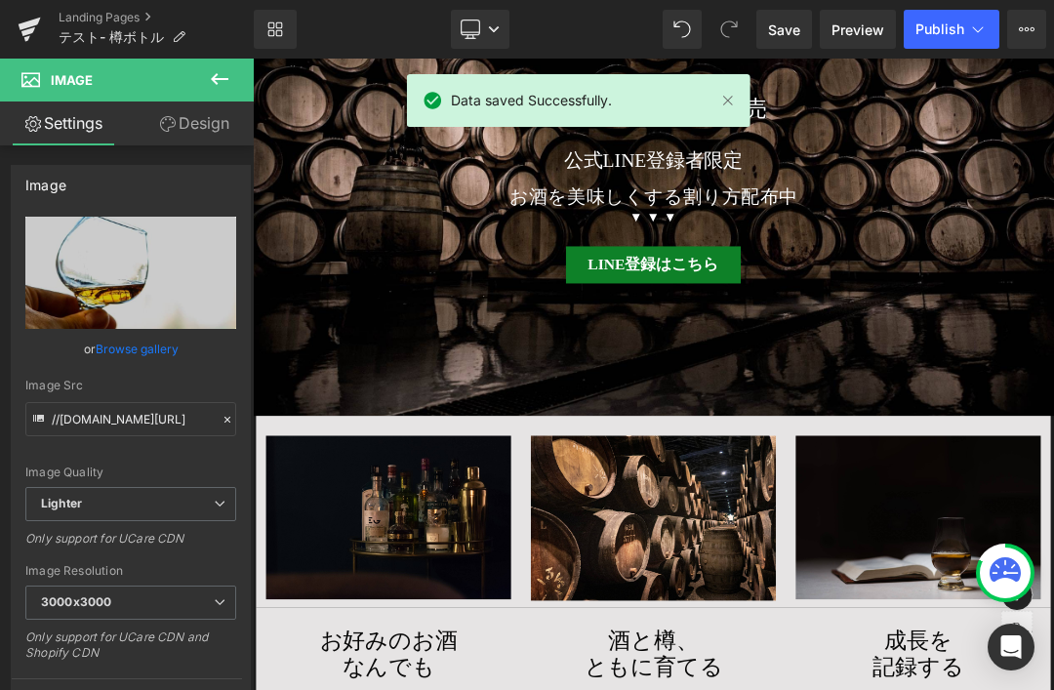
scroll to position [10026, 0]
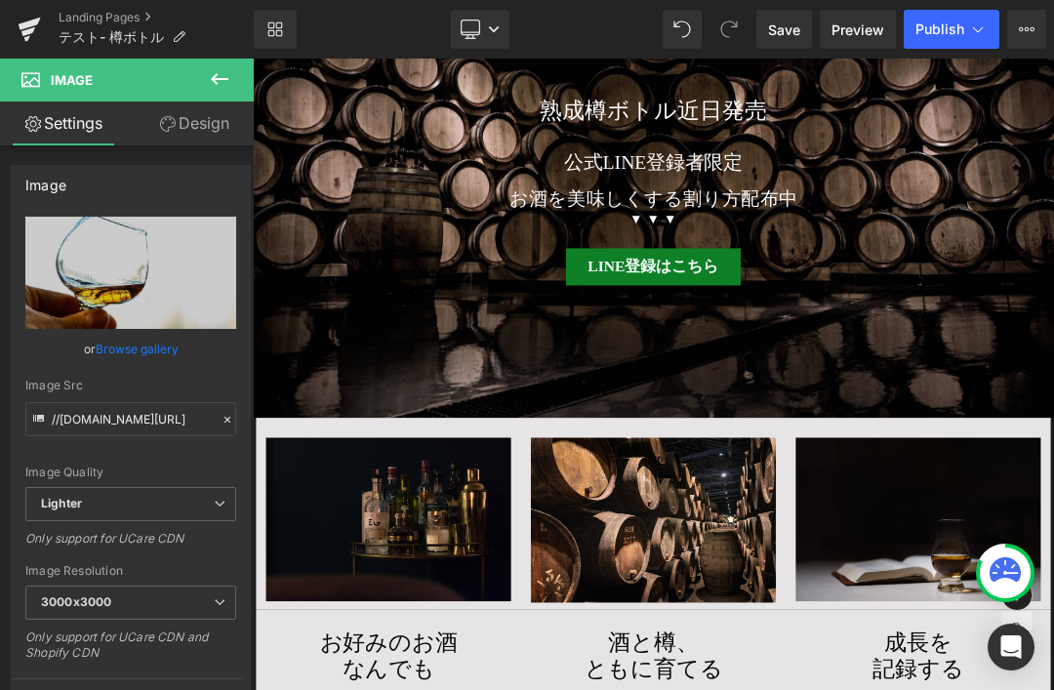
click at [865, 29] on span "Preview" at bounding box center [857, 30] width 53 height 20
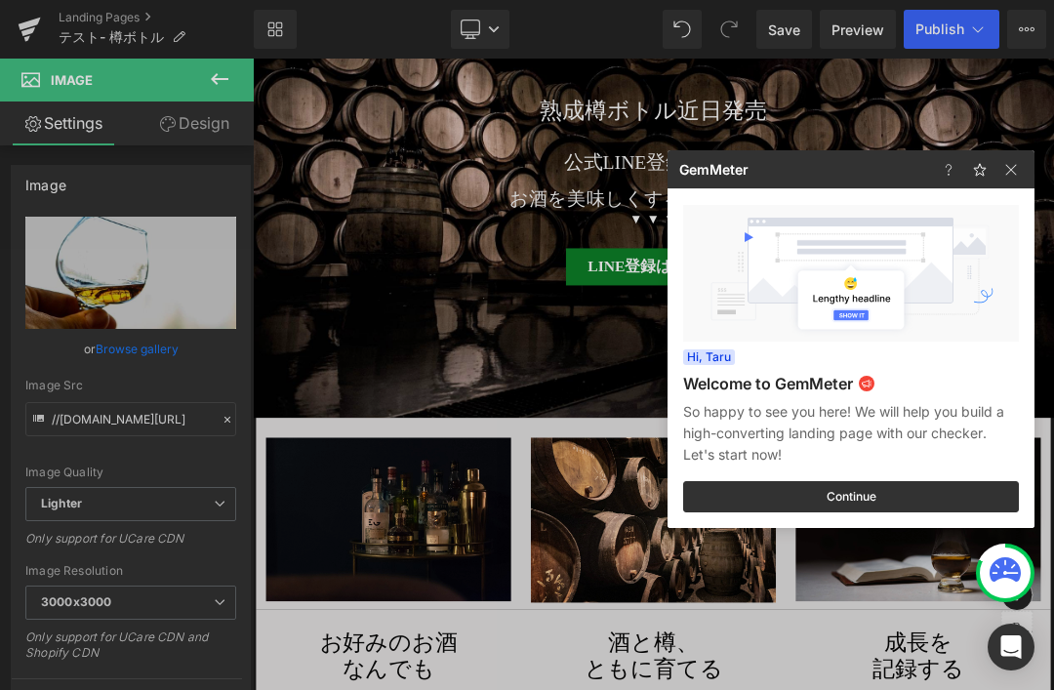
click at [1018, 172] on img at bounding box center [1010, 169] width 23 height 23
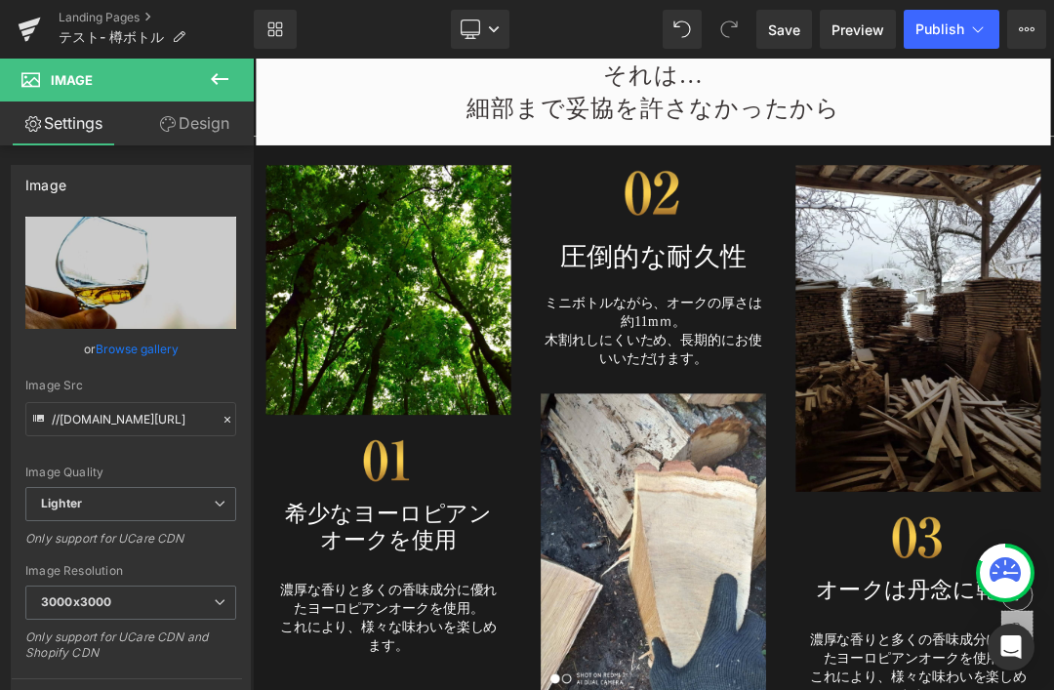
scroll to position [7008, 0]
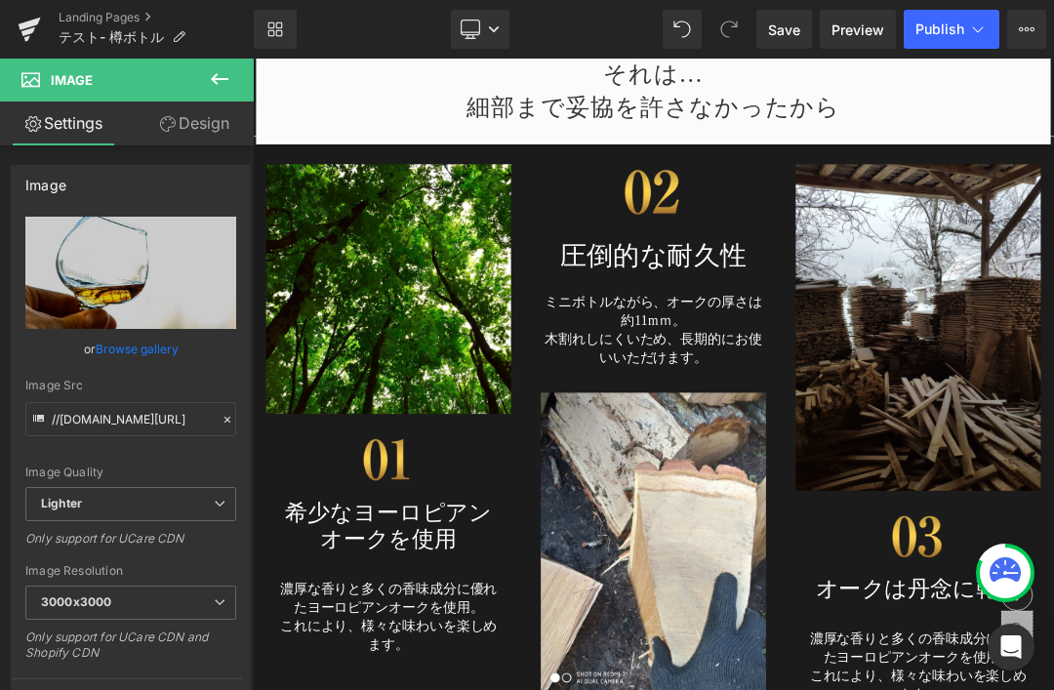
click at [1003, 0] on div "Library Desktop Desktop Laptop Tablet Mobile Save Preview Publish Scheduled Vie…" at bounding box center [654, 29] width 800 height 59
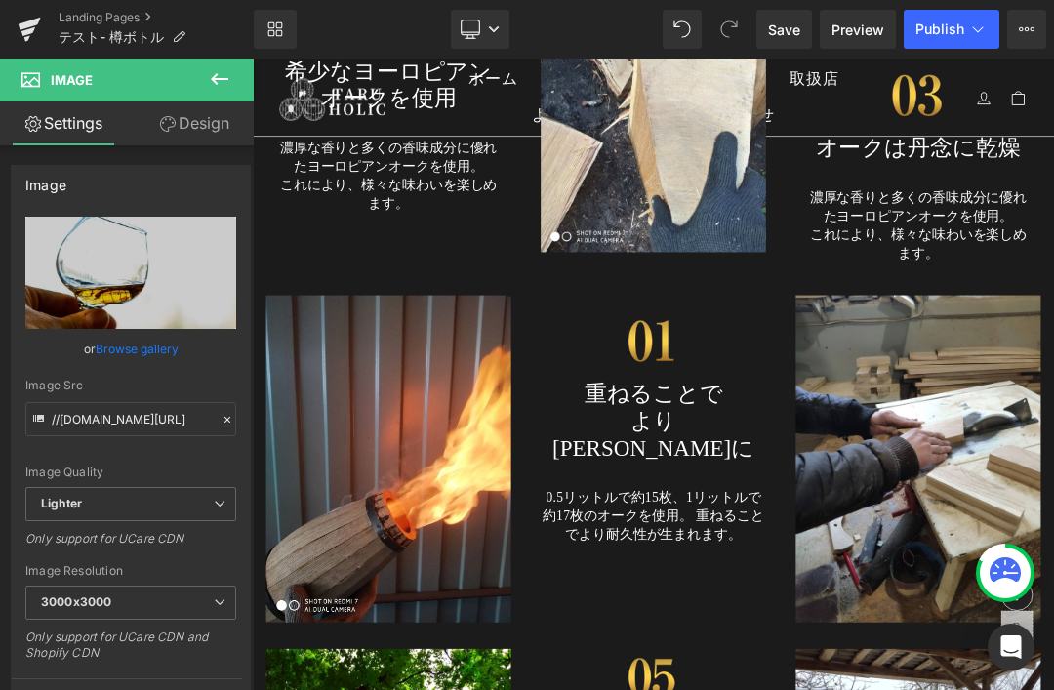
scroll to position [7666, 0]
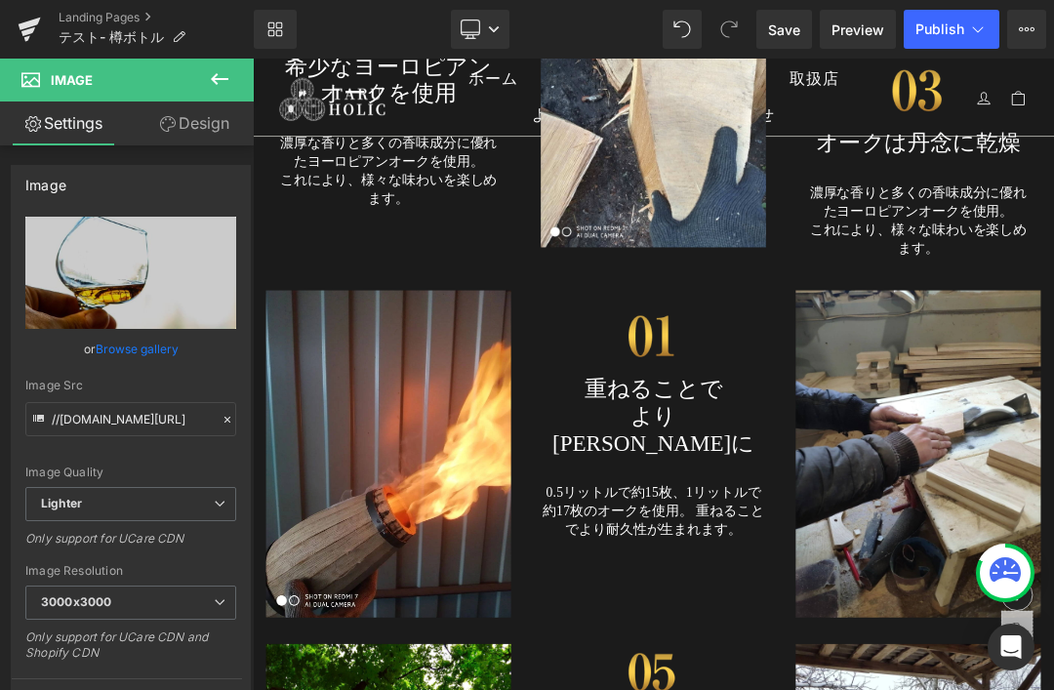
click at [858, 477] on img at bounding box center [843, 467] width 100 height 77
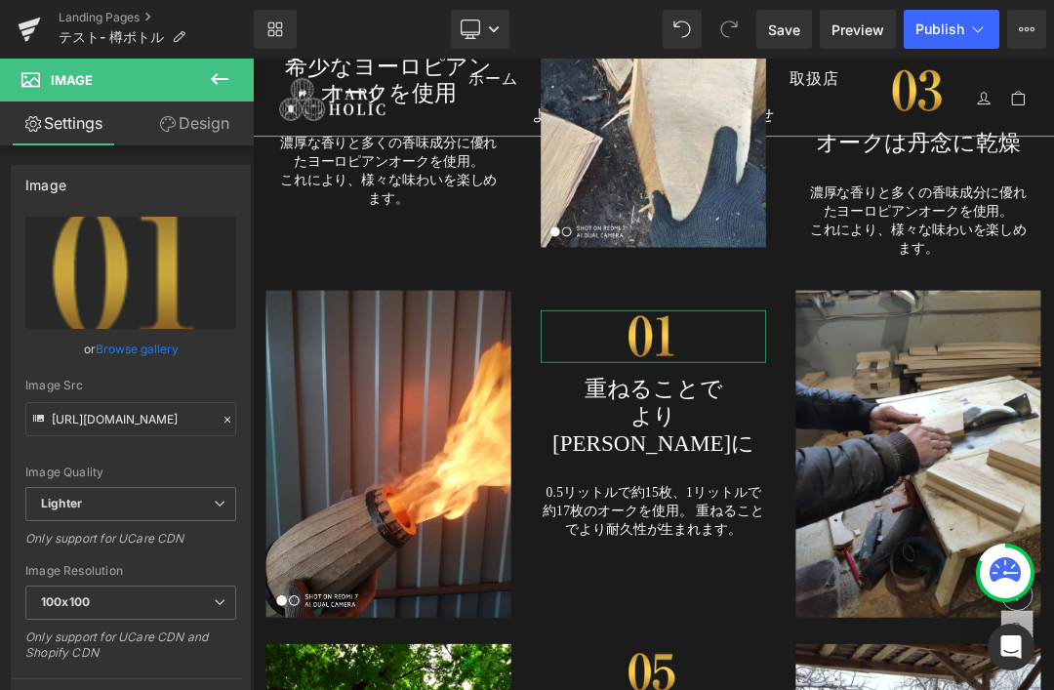
click at [0, 0] on icon "Replace Image" at bounding box center [0, 0] width 0 height 0
type input "C:\fakepath\taruicon05.png"
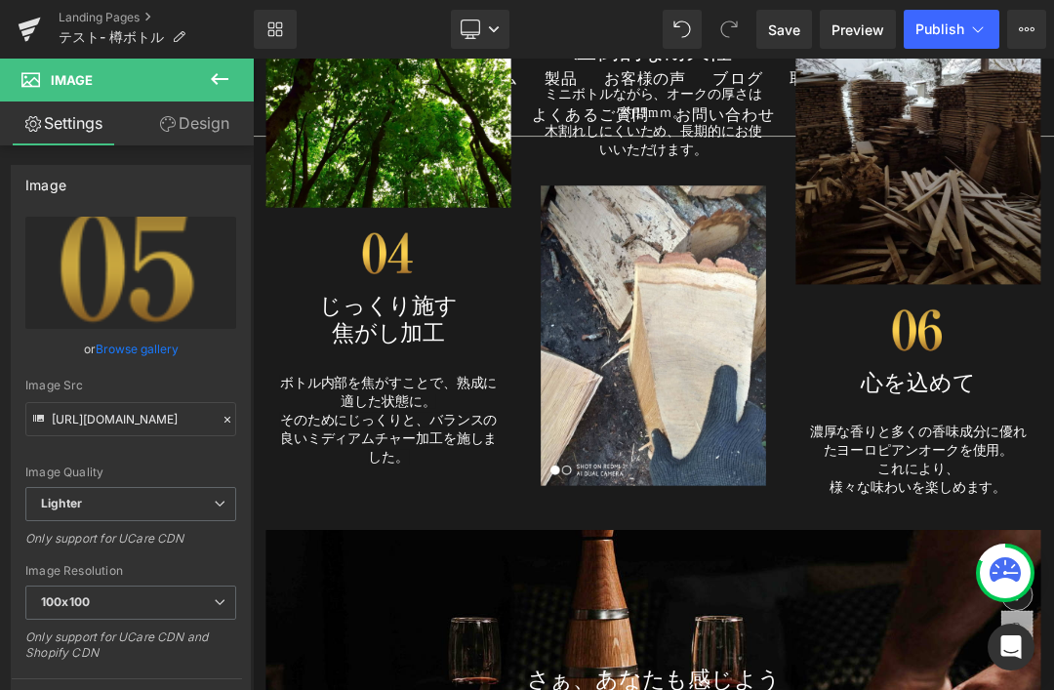
scroll to position [8727, 0]
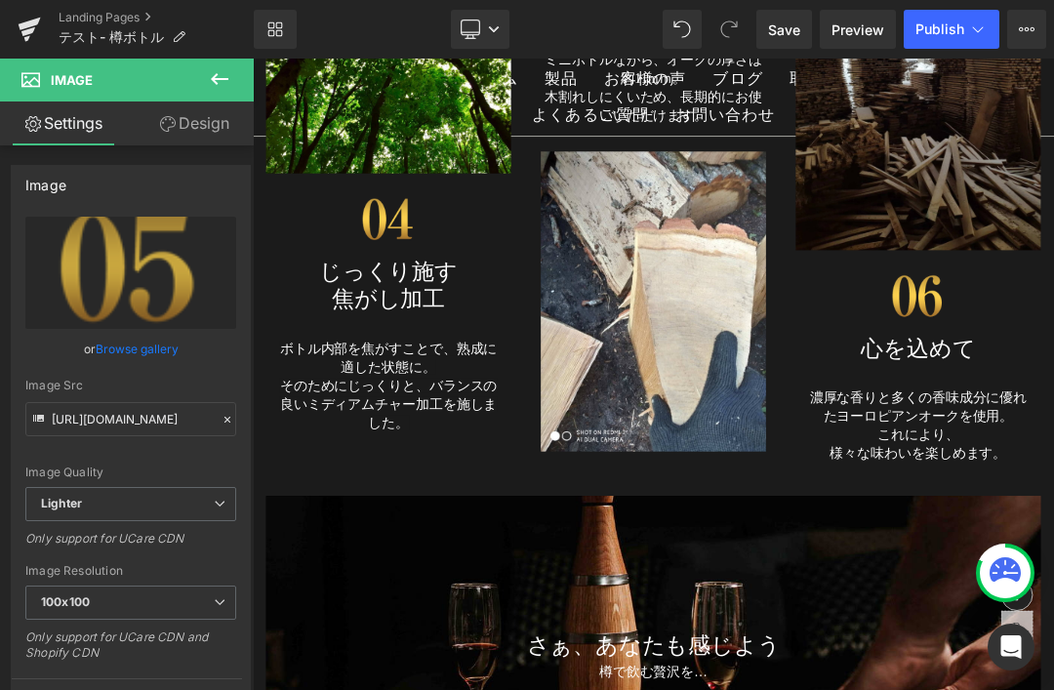
click at [778, 38] on span "Save" at bounding box center [784, 30] width 32 height 20
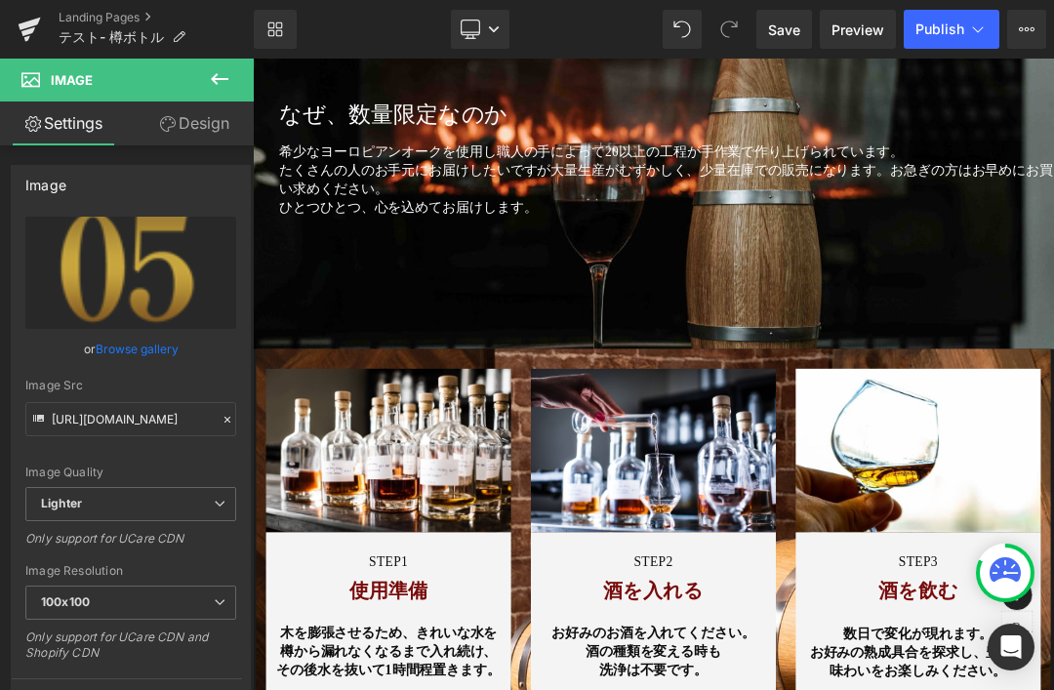
scroll to position [11828, 0]
click at [136, 13] on link "Landing Pages" at bounding box center [156, 18] width 195 height 16
